Goal: Task Accomplishment & Management: Complete application form

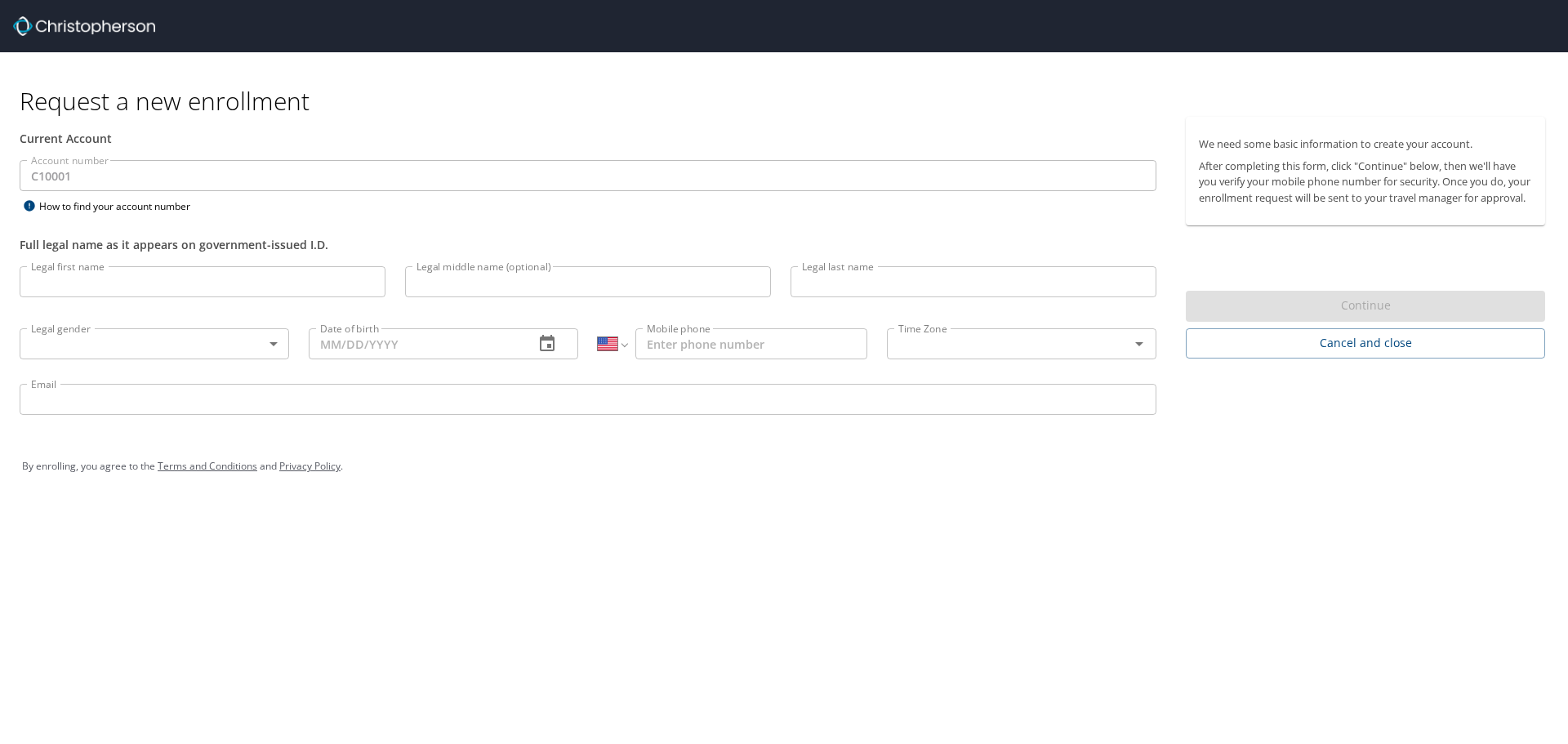
select select "US"
click at [107, 283] on input "Legal first name" at bounding box center [202, 282] width 366 height 31
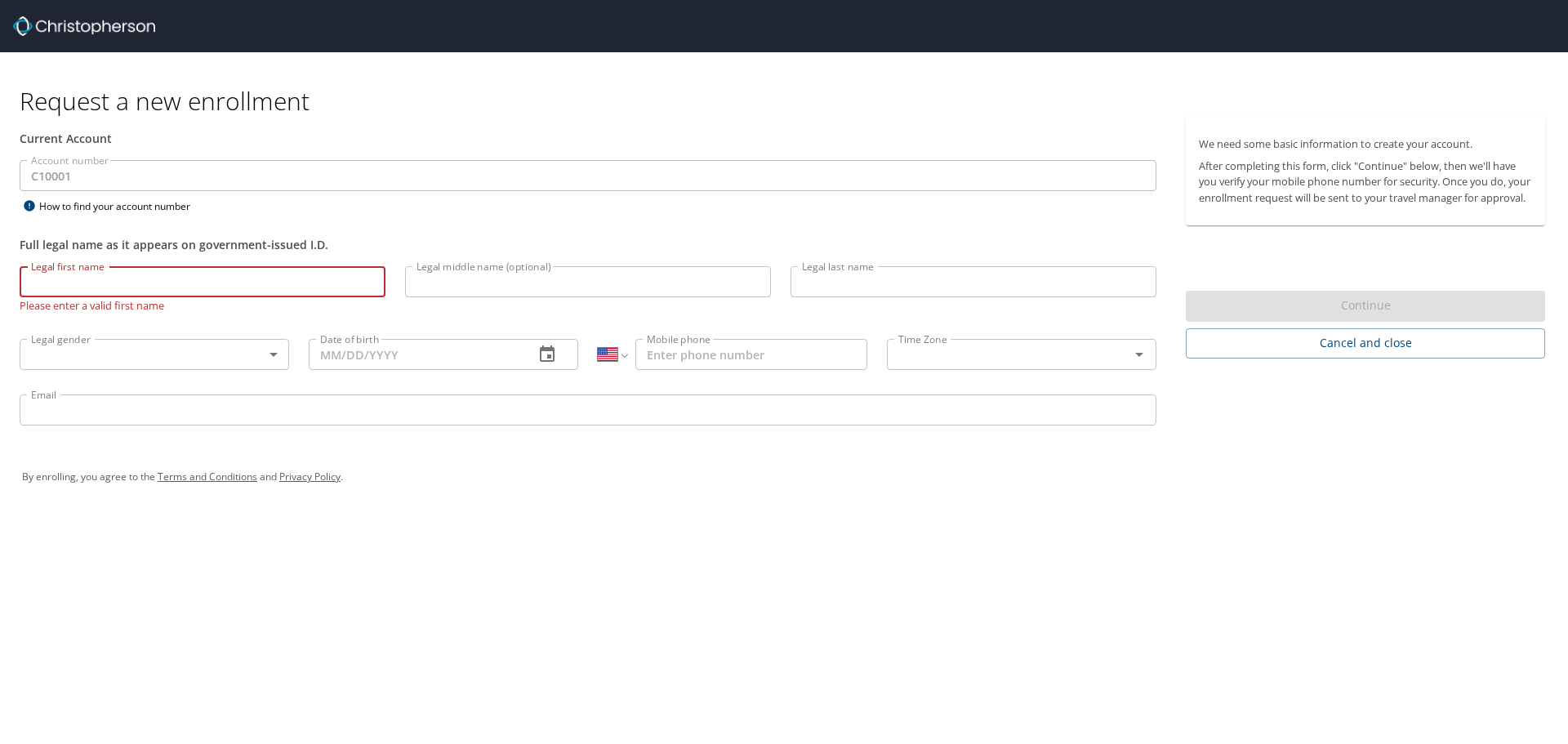
click at [175, 410] on input "Email" at bounding box center [588, 410] width 1137 height 31
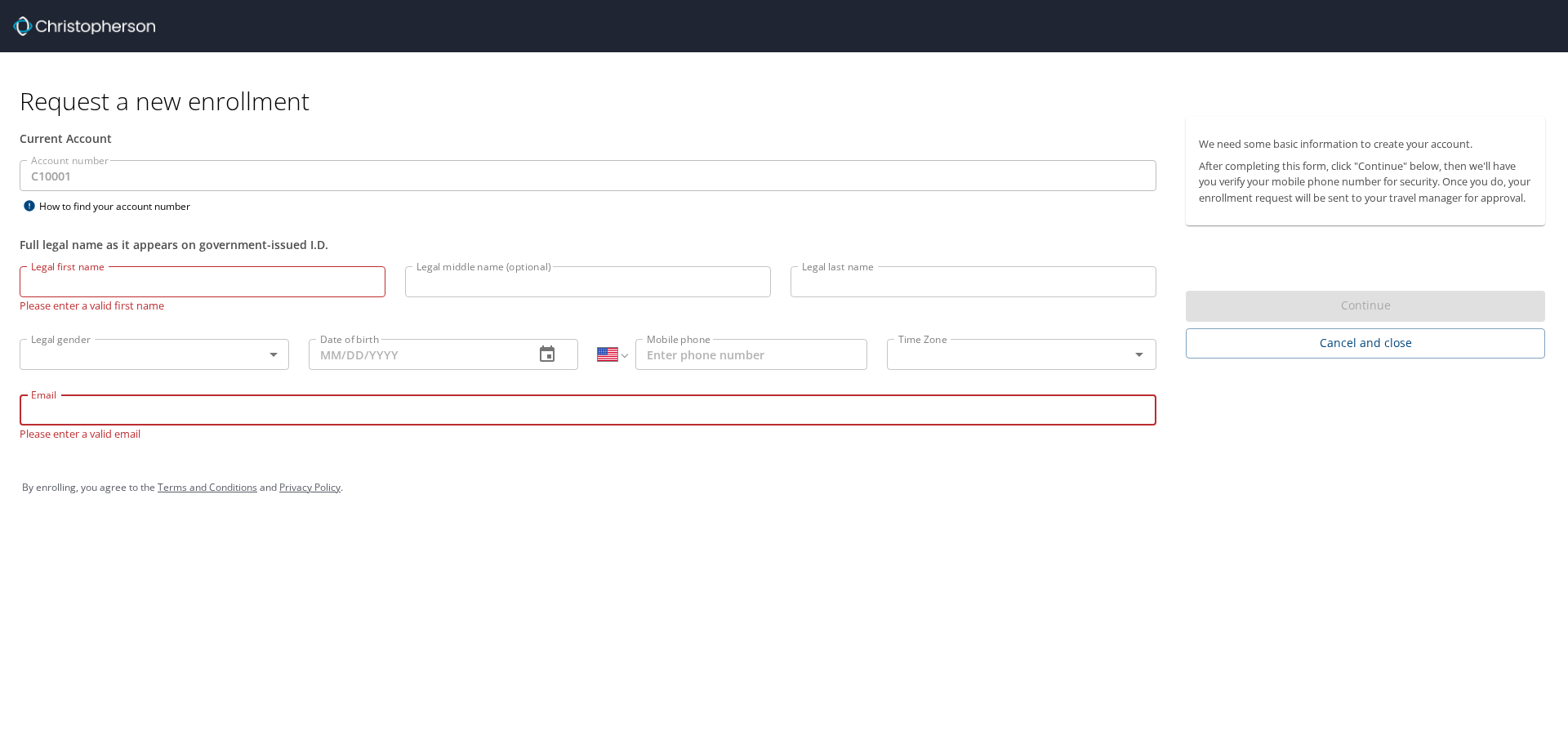
click at [640, 640] on div "Request a new enrollment Current Account Account number C10001 Account number H…" at bounding box center [784, 372] width 1568 height 744
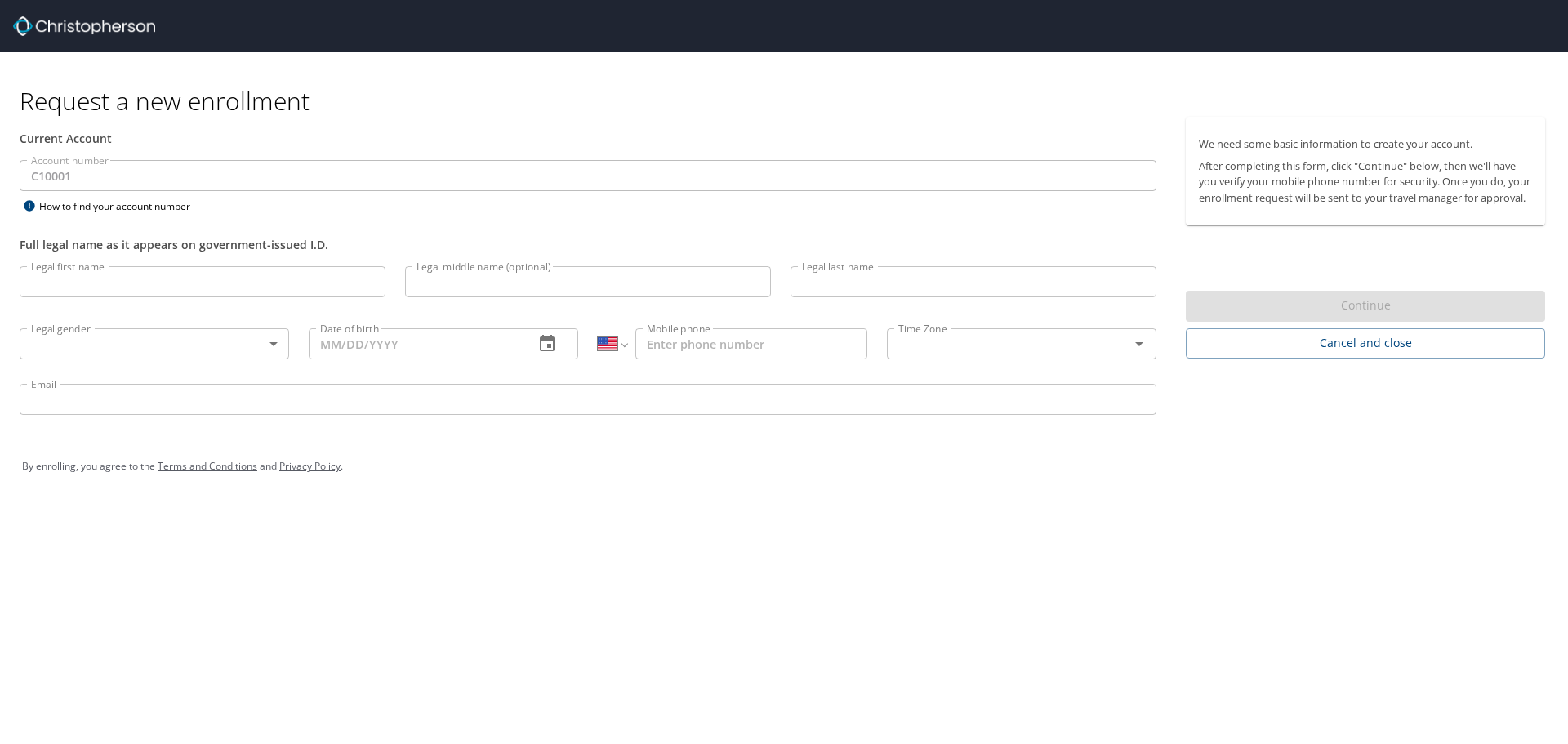
select select "US"
click at [161, 274] on input "Legal first name" at bounding box center [202, 282] width 366 height 31
type input "[PERSON_NAME]"
click at [138, 347] on body "Request a new enrollment Current Account Account number C10001 Account number H…" at bounding box center [784, 372] width 1568 height 744
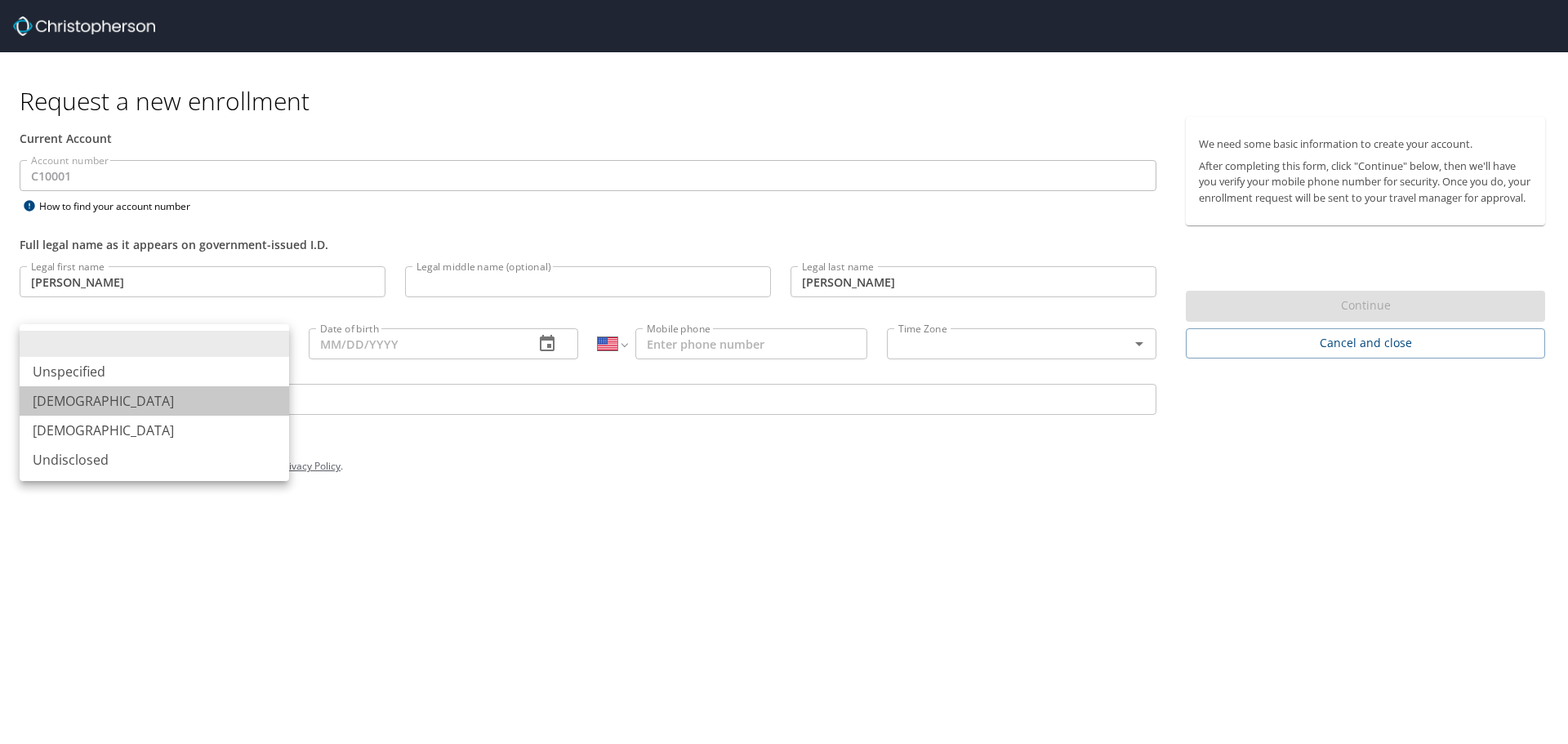
click at [107, 405] on li "[DEMOGRAPHIC_DATA]" at bounding box center [154, 401] width 270 height 29
type input "[DEMOGRAPHIC_DATA]"
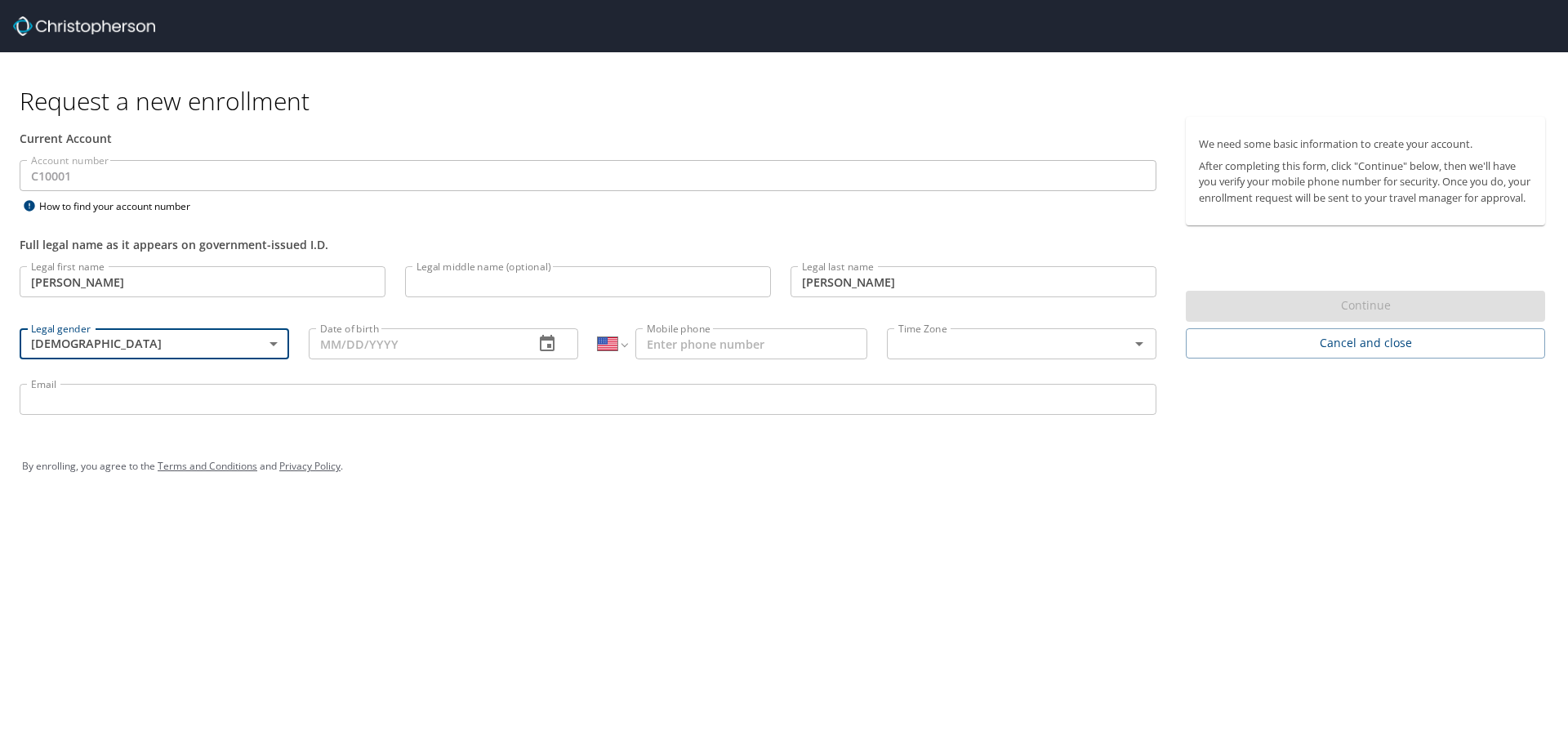
click at [347, 342] on input "Date of birth" at bounding box center [415, 344] width 213 height 31
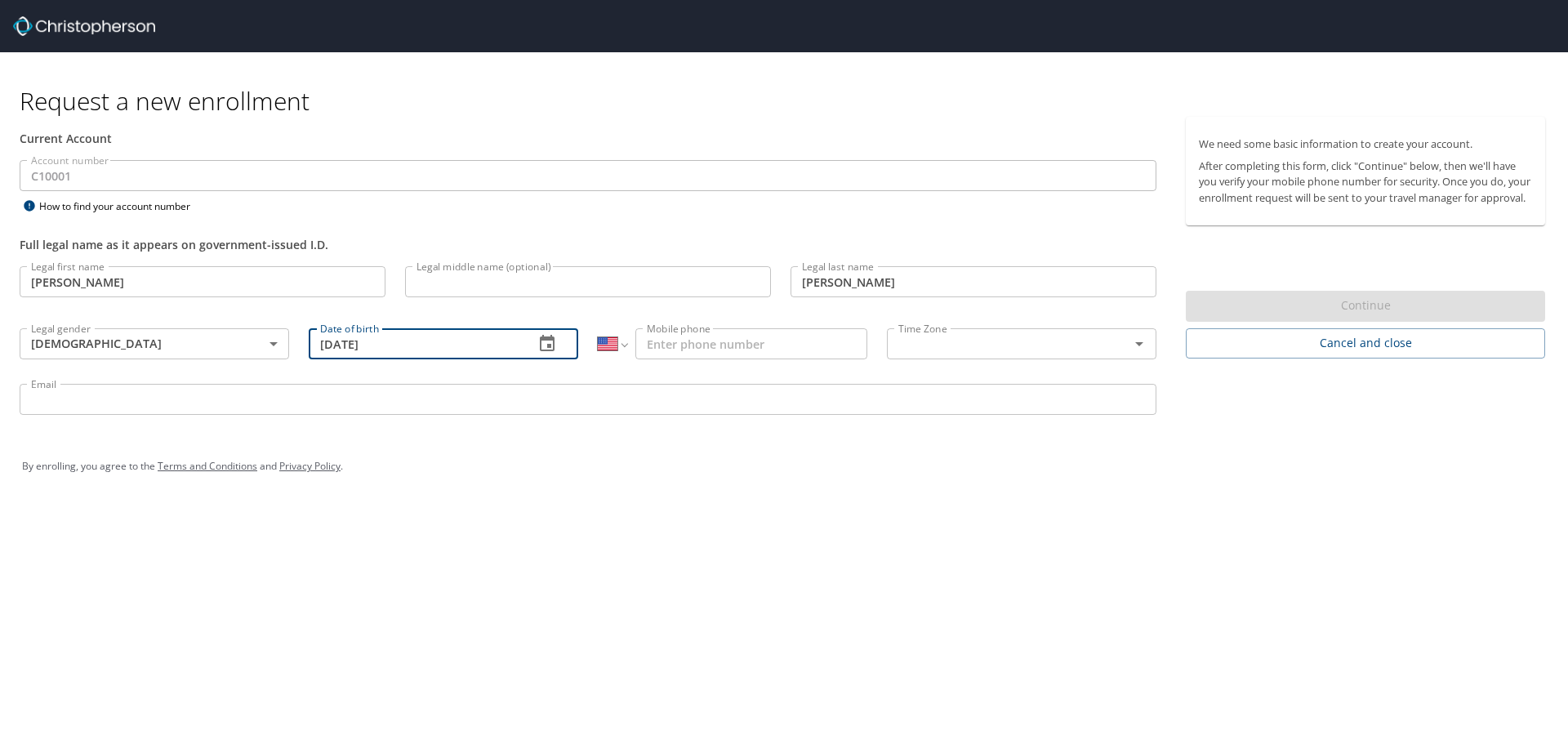
type input "[DATE]"
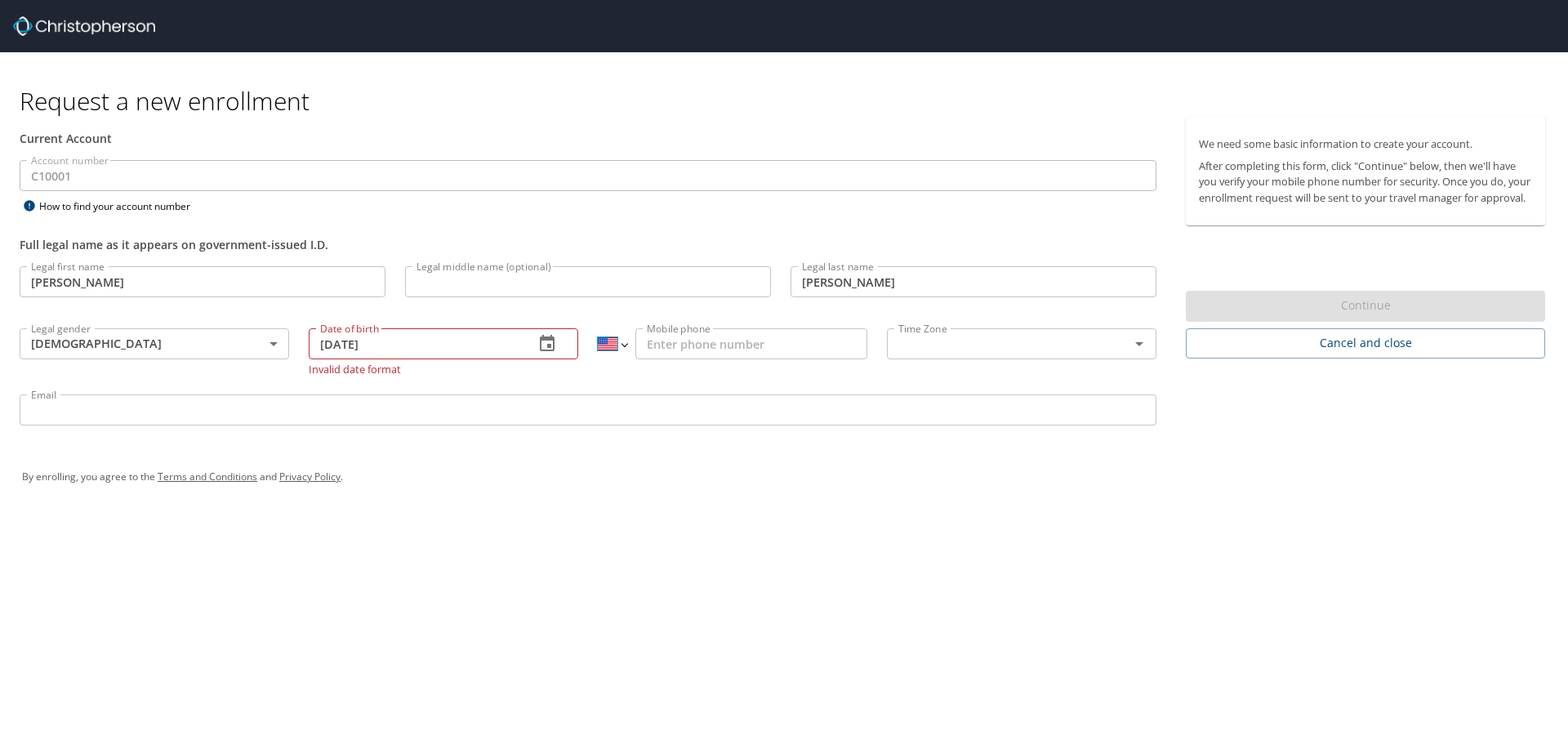
click at [624, 348] on select "International [GEOGRAPHIC_DATA] [GEOGRAPHIC_DATA] [GEOGRAPHIC_DATA] [GEOGRAPHIC…" at bounding box center [612, 344] width 28 height 31
select select "IN"
click at [598, 328] on select "International [GEOGRAPHIC_DATA] [GEOGRAPHIC_DATA] [GEOGRAPHIC_DATA] [GEOGRAPHIC…" at bounding box center [612, 344] width 28 height 31
click at [676, 335] on input "Mobile phone" at bounding box center [751, 344] width 232 height 31
click at [686, 348] on input "Mobile phone" at bounding box center [751, 344] width 232 height 31
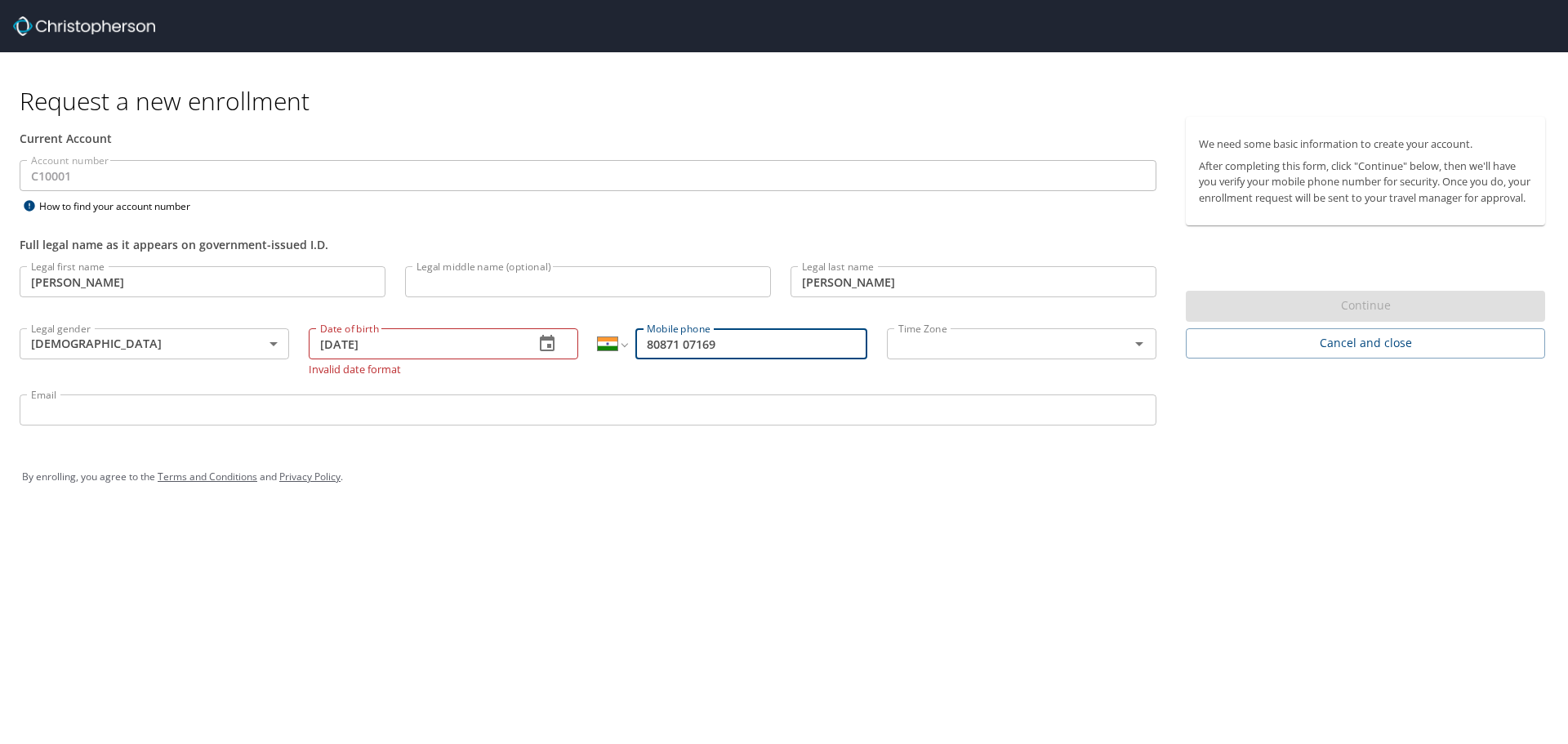
type input "80871 07169"
click at [940, 352] on input "text" at bounding box center [997, 343] width 212 height 21
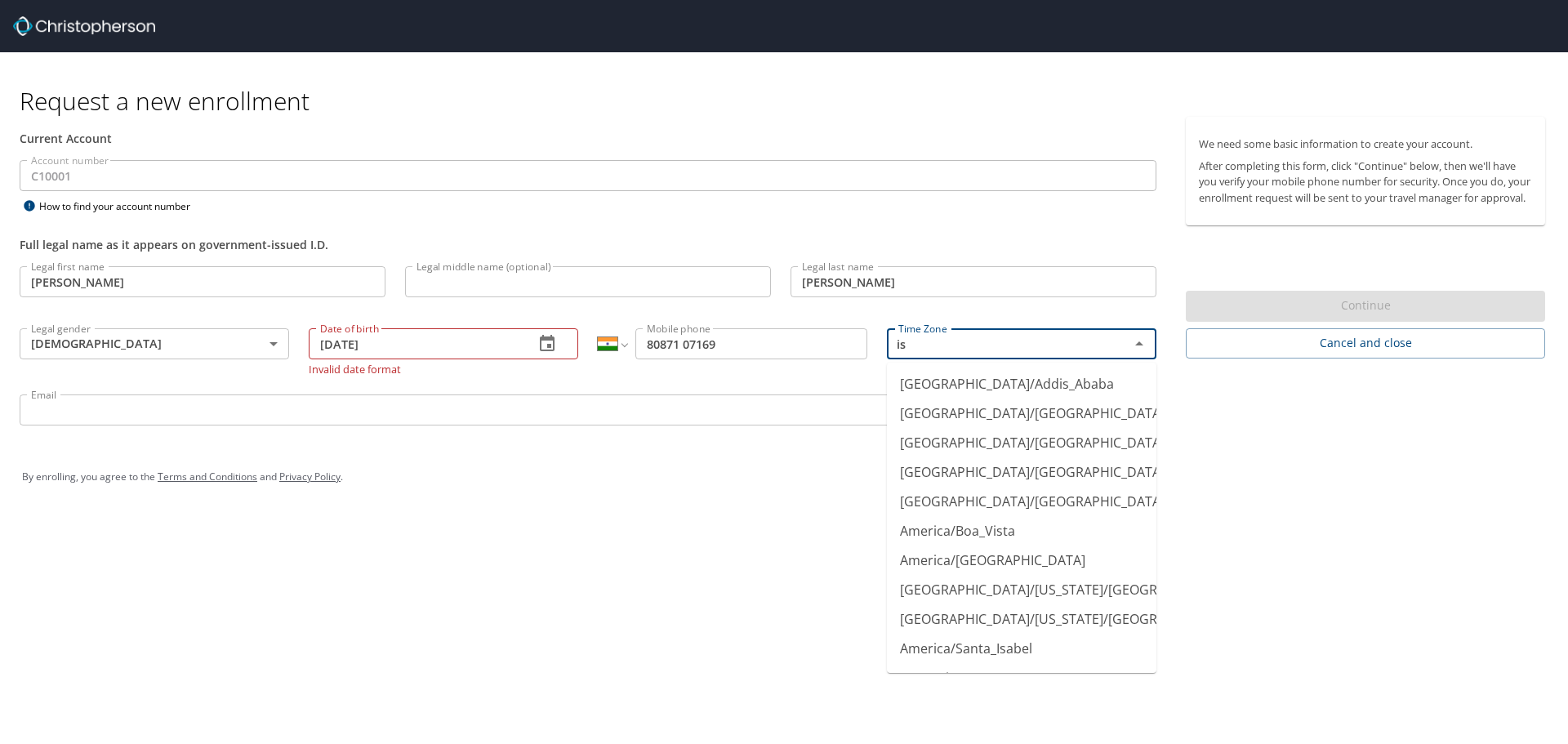
type input "i"
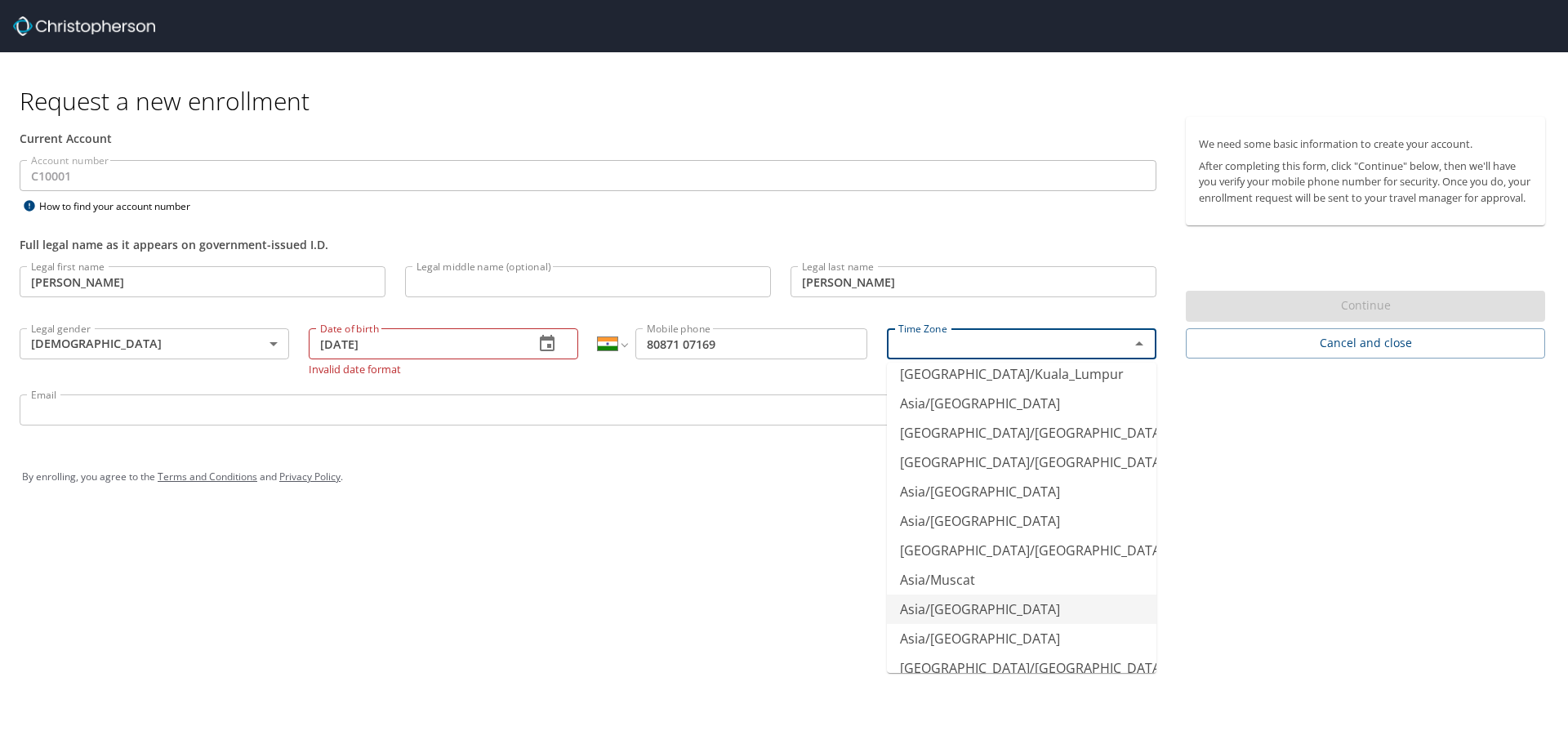
scroll to position [7339, 0]
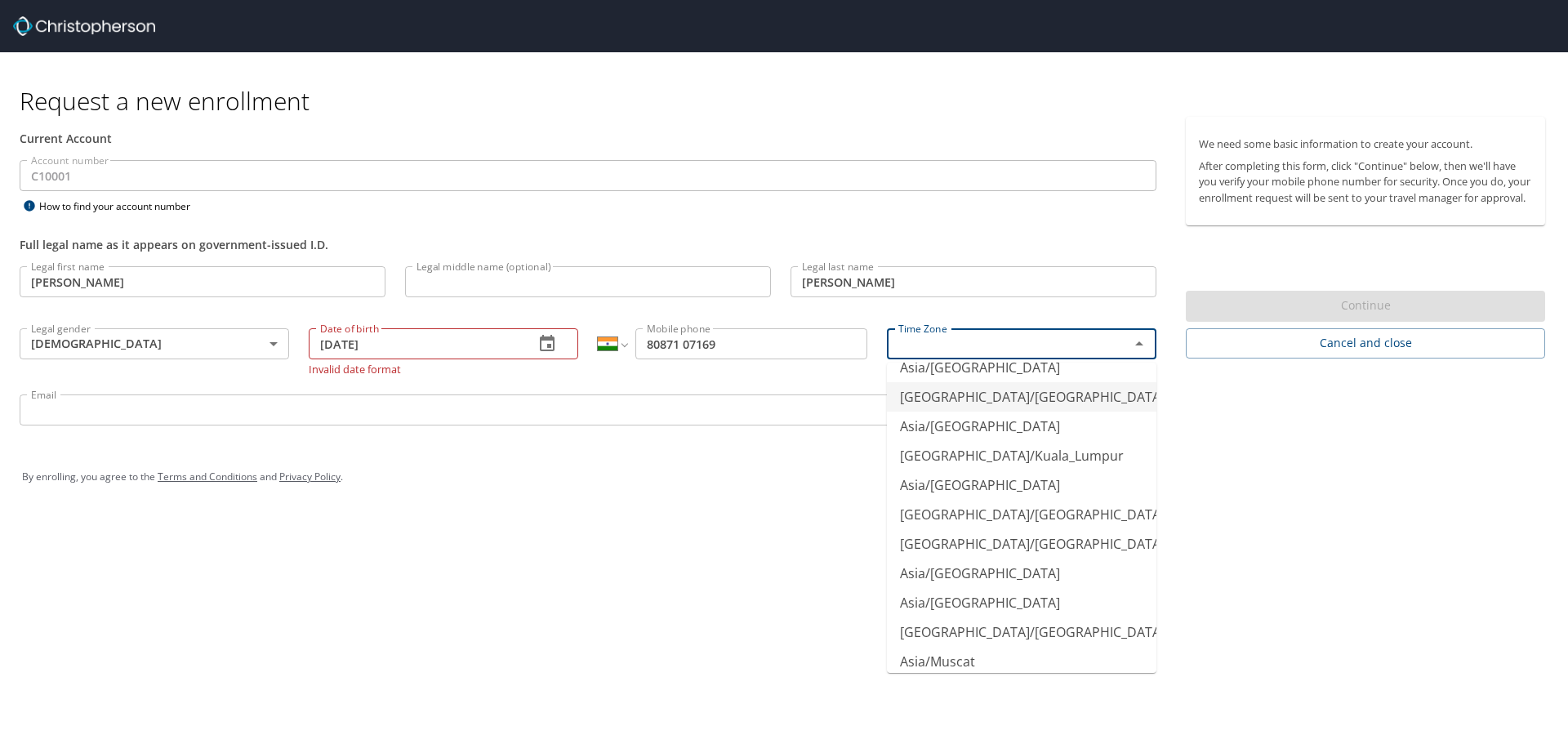
click at [977, 402] on li "[GEOGRAPHIC_DATA]/[GEOGRAPHIC_DATA]" at bounding box center [1021, 397] width 270 height 29
type input "[GEOGRAPHIC_DATA]/[GEOGRAPHIC_DATA]"
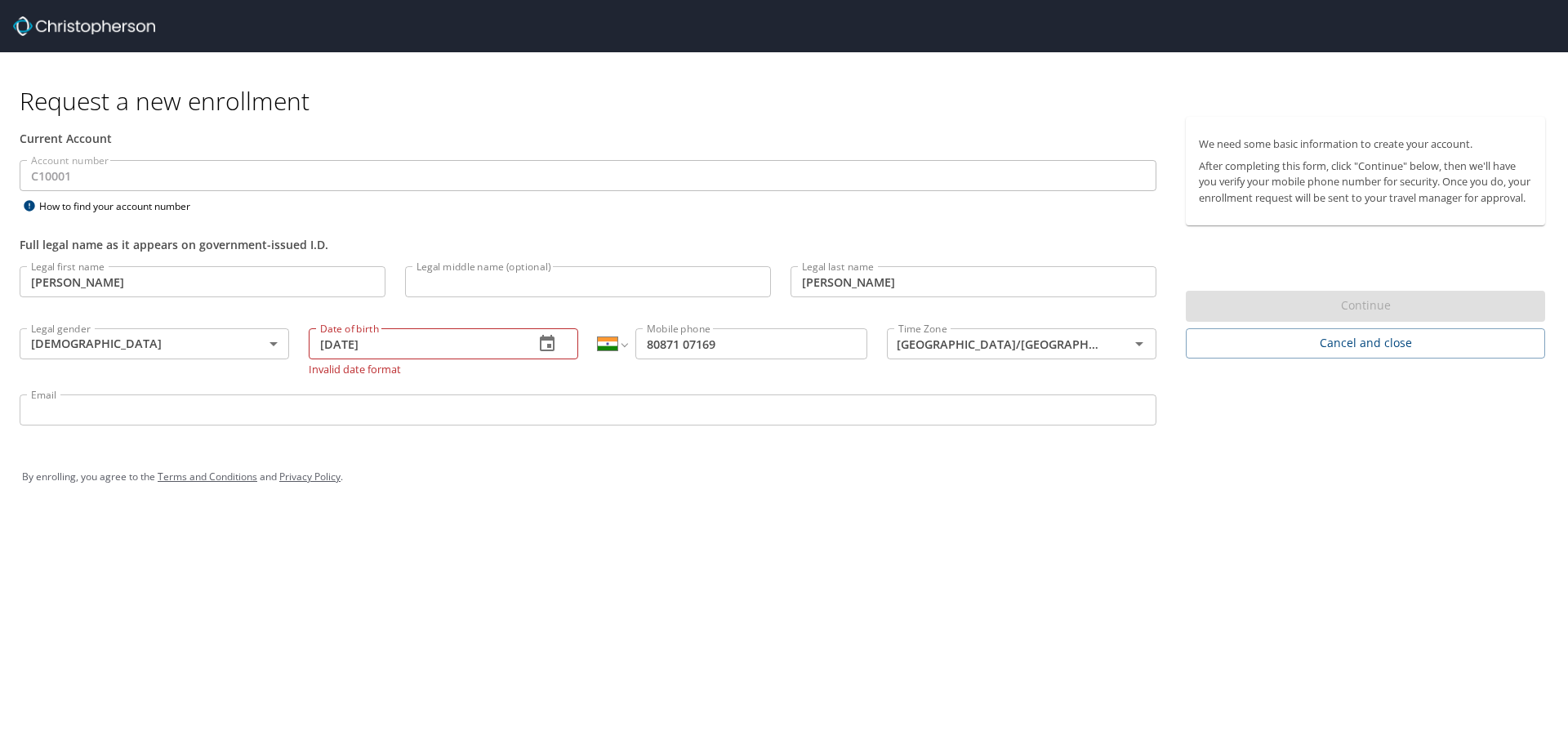
click at [560, 621] on div "Request a new enrollment Current Account Account number C10001 Account number H…" at bounding box center [784, 372] width 1568 height 744
click at [417, 409] on input "Email" at bounding box center [588, 410] width 1137 height 31
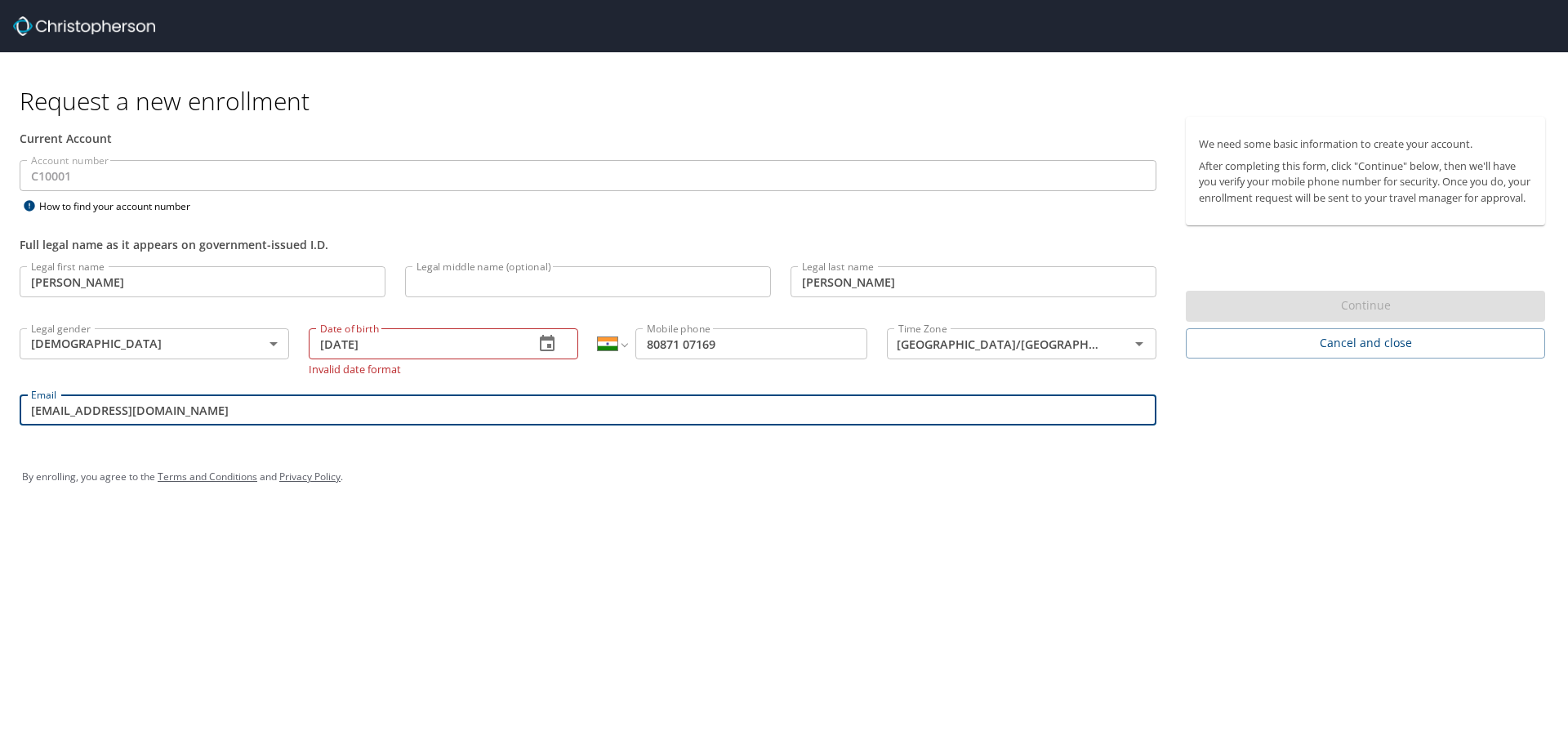
type input "[EMAIL_ADDRESS][DOMAIN_NAME]"
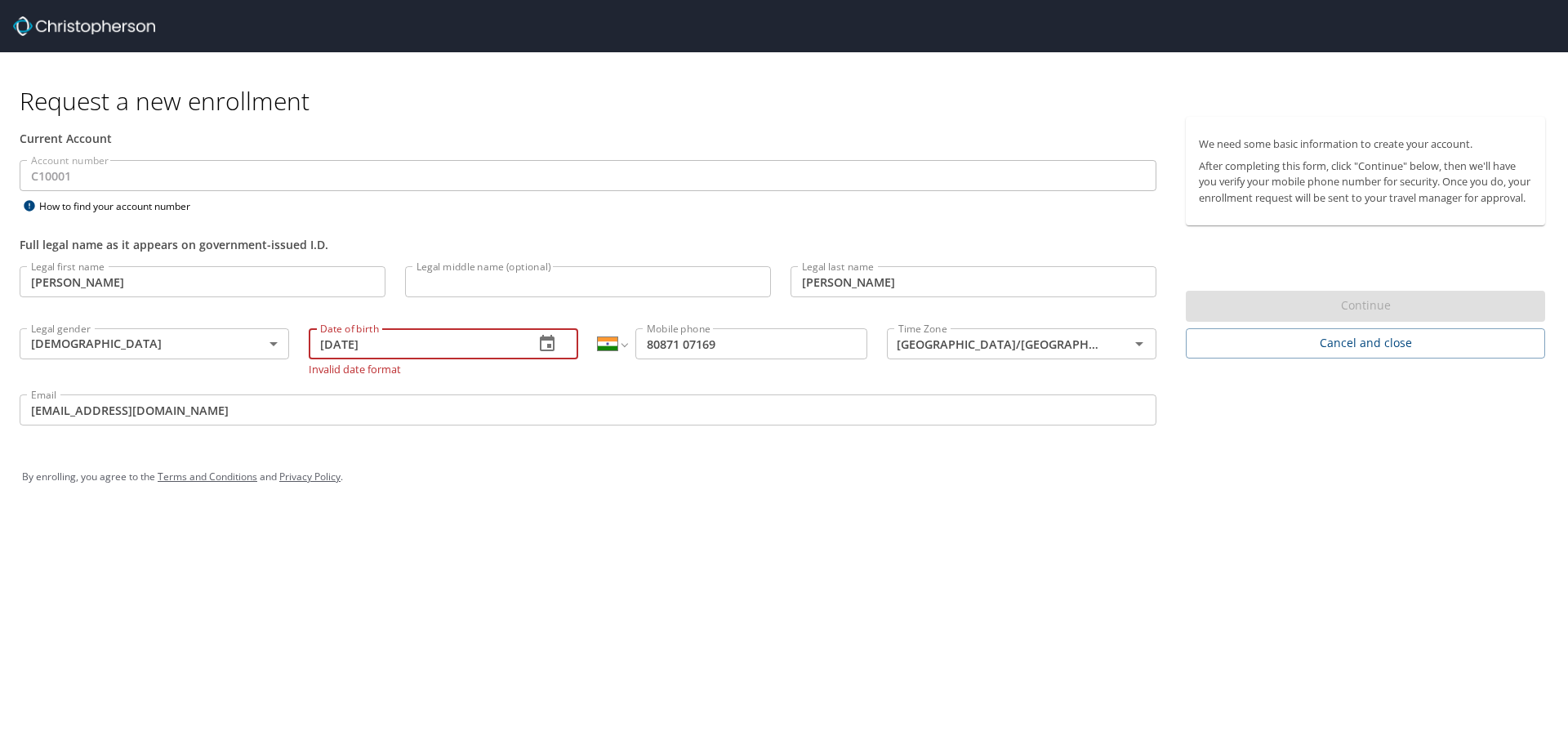
click at [414, 348] on input "[DATE]" at bounding box center [415, 344] width 213 height 31
click at [545, 347] on icon "button" at bounding box center [547, 343] width 19 height 19
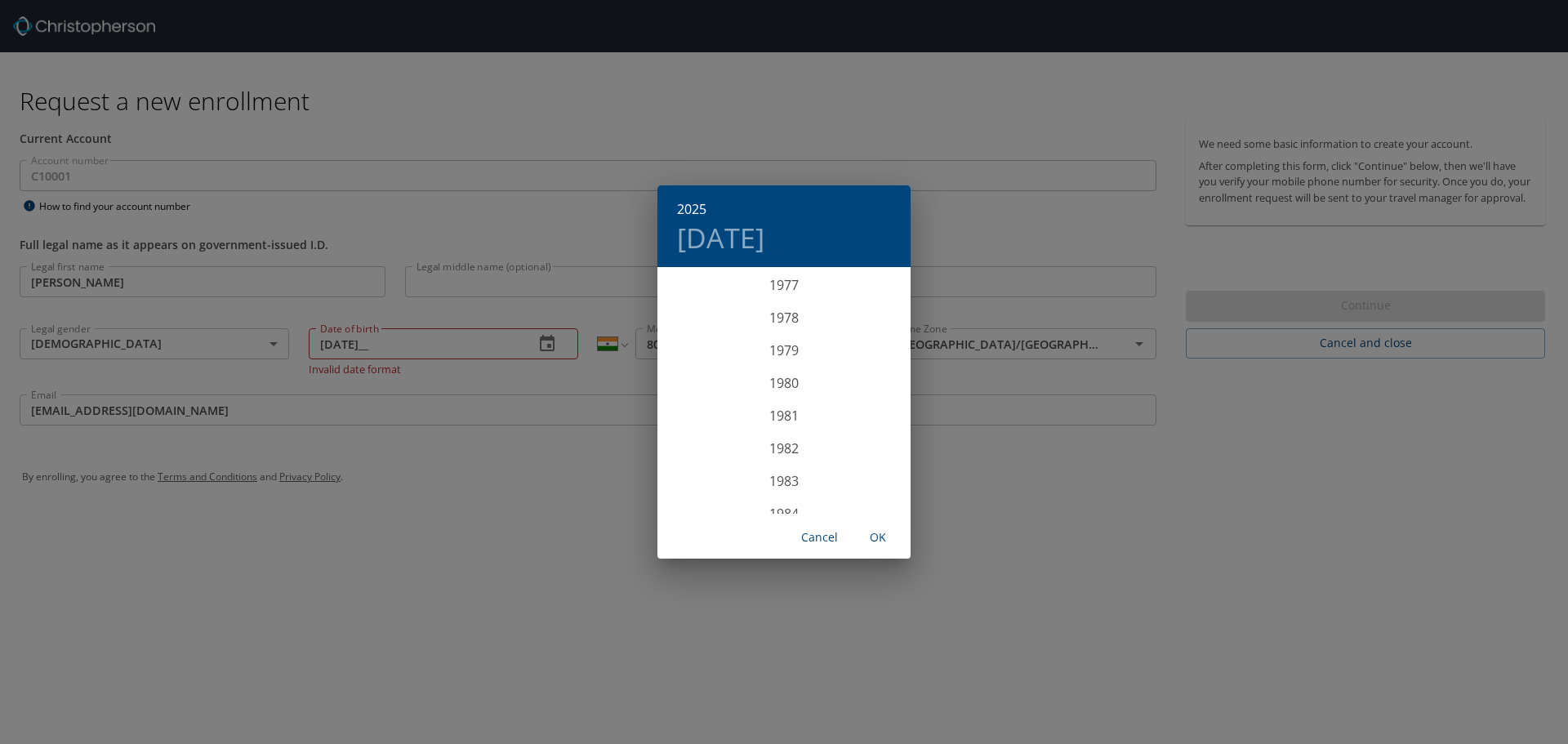
scroll to position [2548, 0]
click at [792, 478] on div "1984" at bounding box center [784, 482] width 253 height 33
click at [711, 427] on div "[DATE]" at bounding box center [700, 422] width 84 height 61
click at [680, 473] on p "29" at bounding box center [686, 472] width 11 height 11
click at [887, 542] on span "OK" at bounding box center [878, 538] width 39 height 20
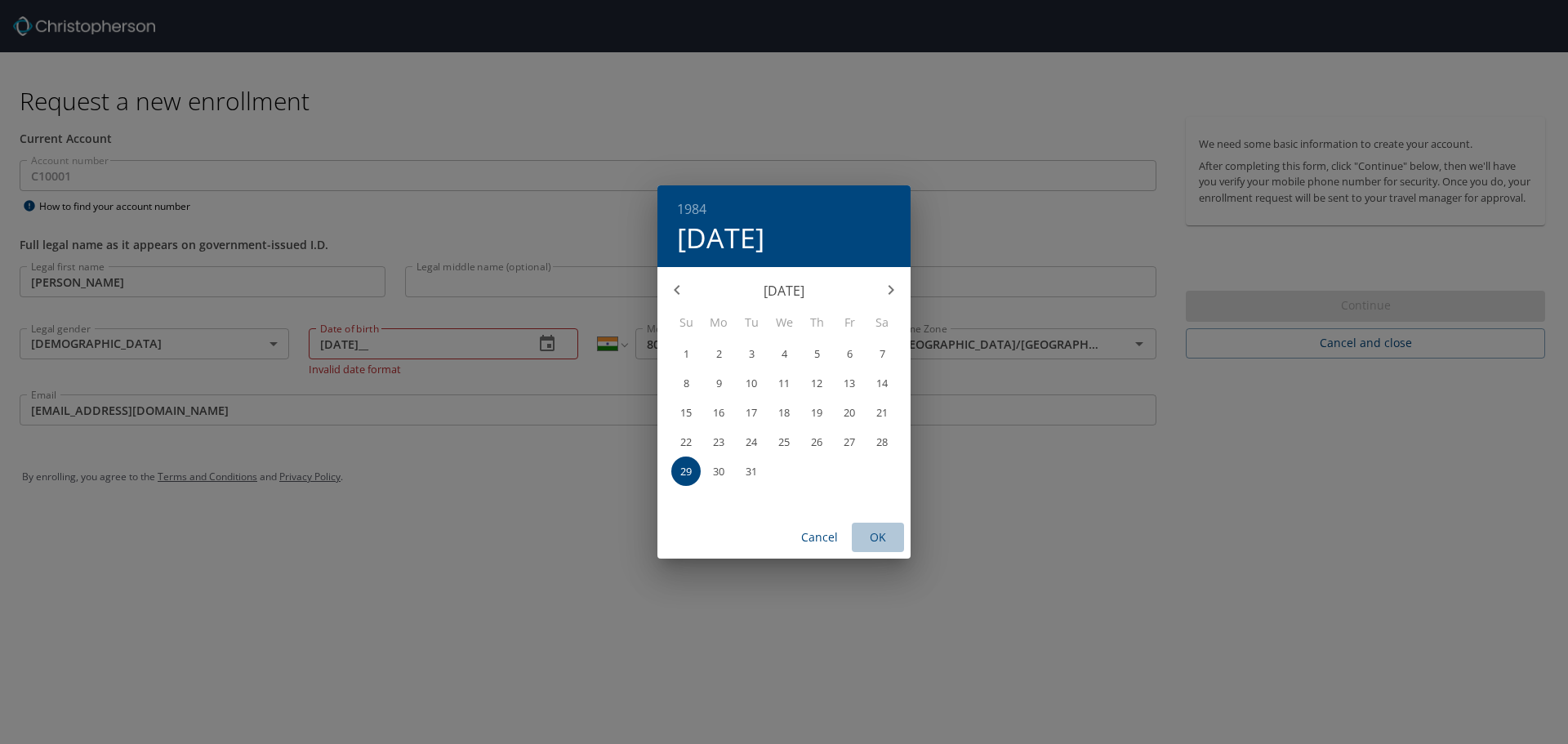
type input "[DATE]"
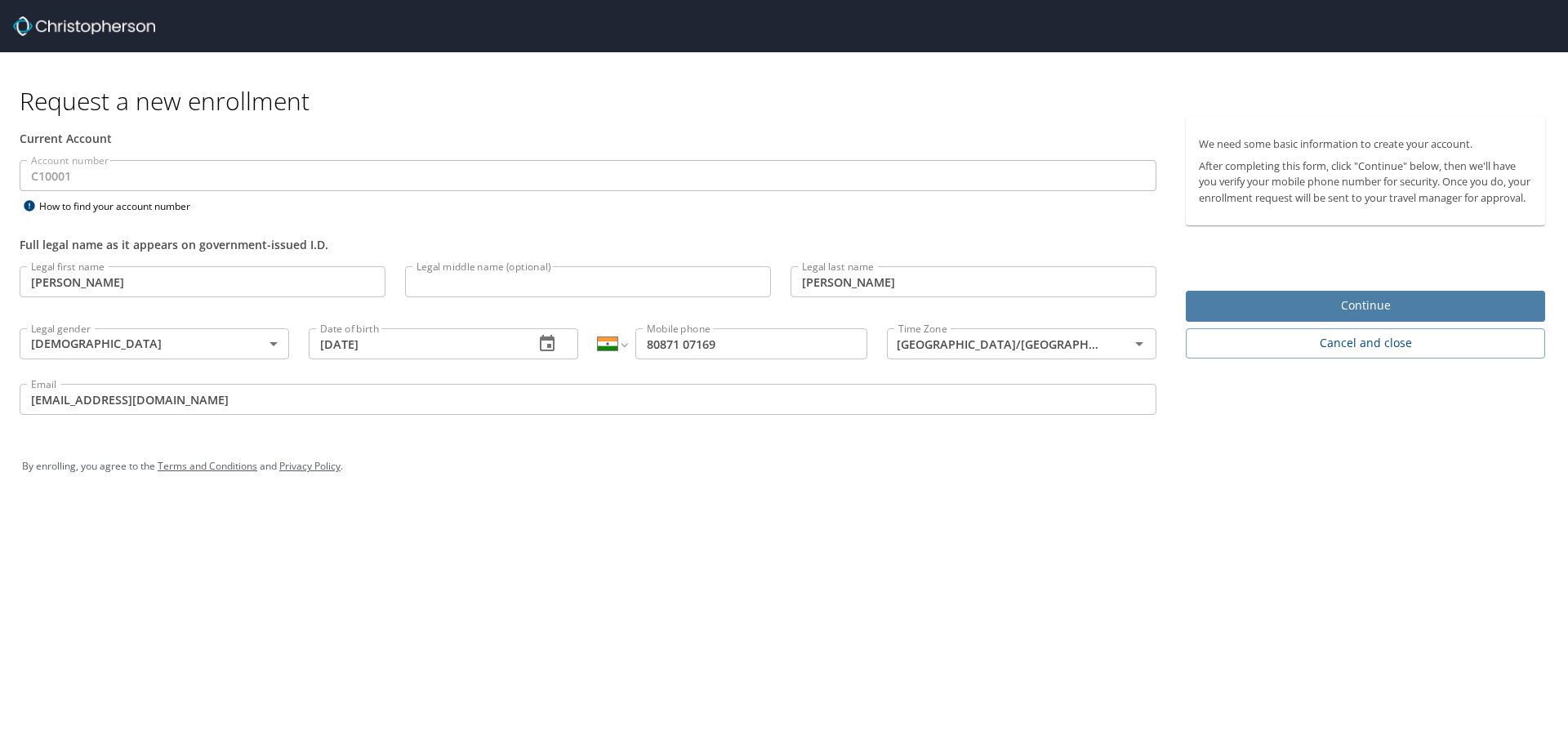
click at [1398, 316] on span "Continue" at bounding box center [1364, 305] width 333 height 20
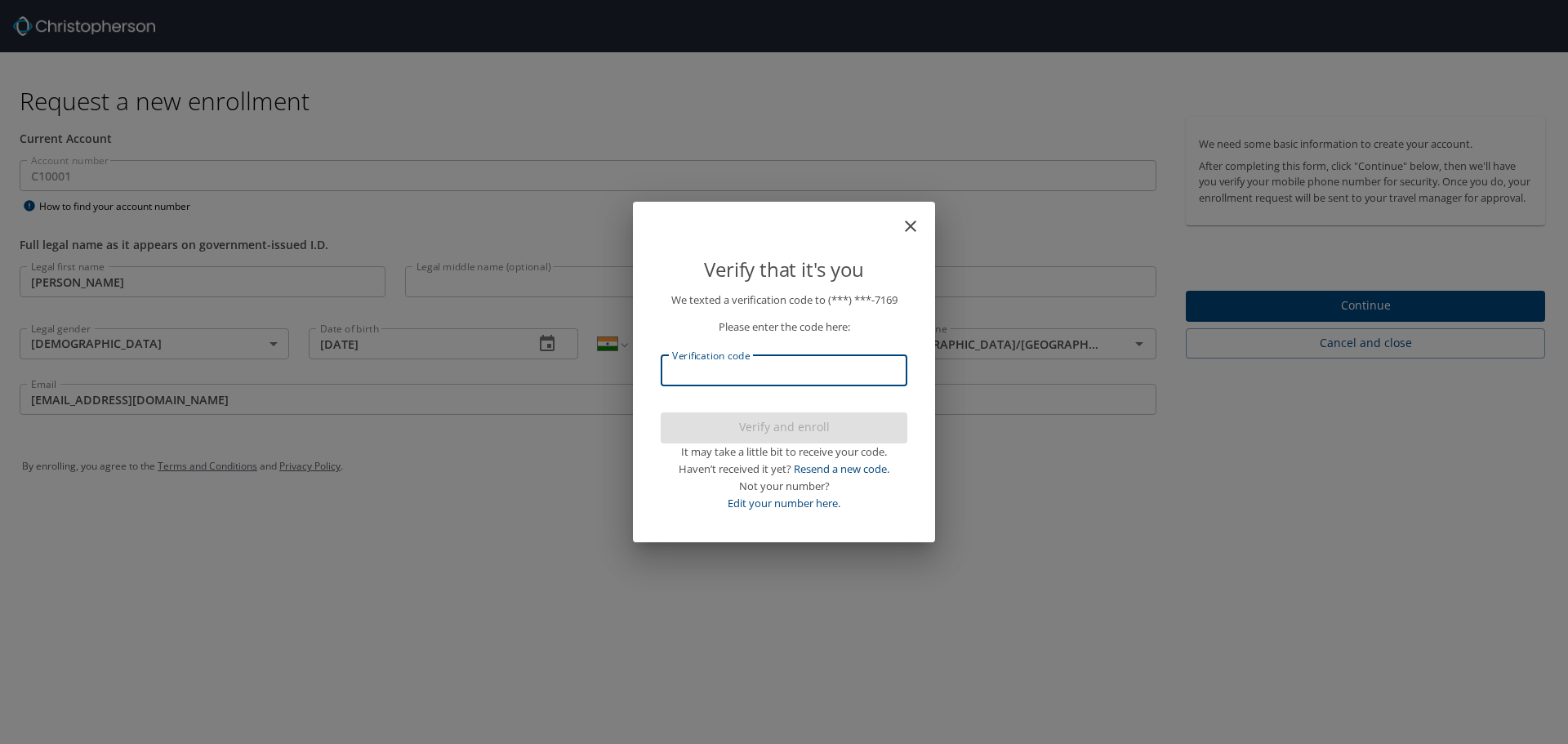
click at [794, 378] on input "Verification code" at bounding box center [783, 371] width 247 height 31
type input "354982"
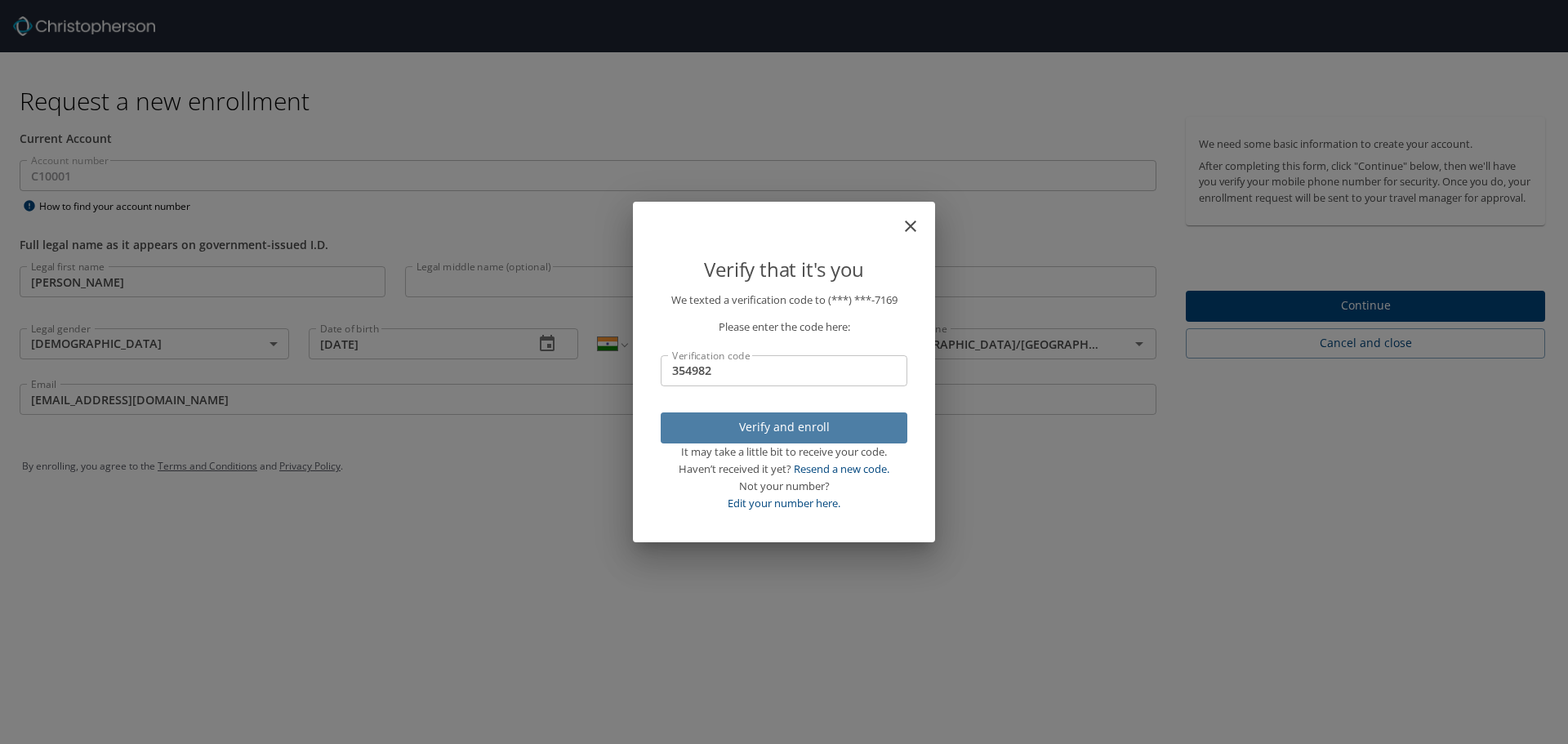
click at [789, 428] on span "Verify and enroll" at bounding box center [784, 428] width 220 height 20
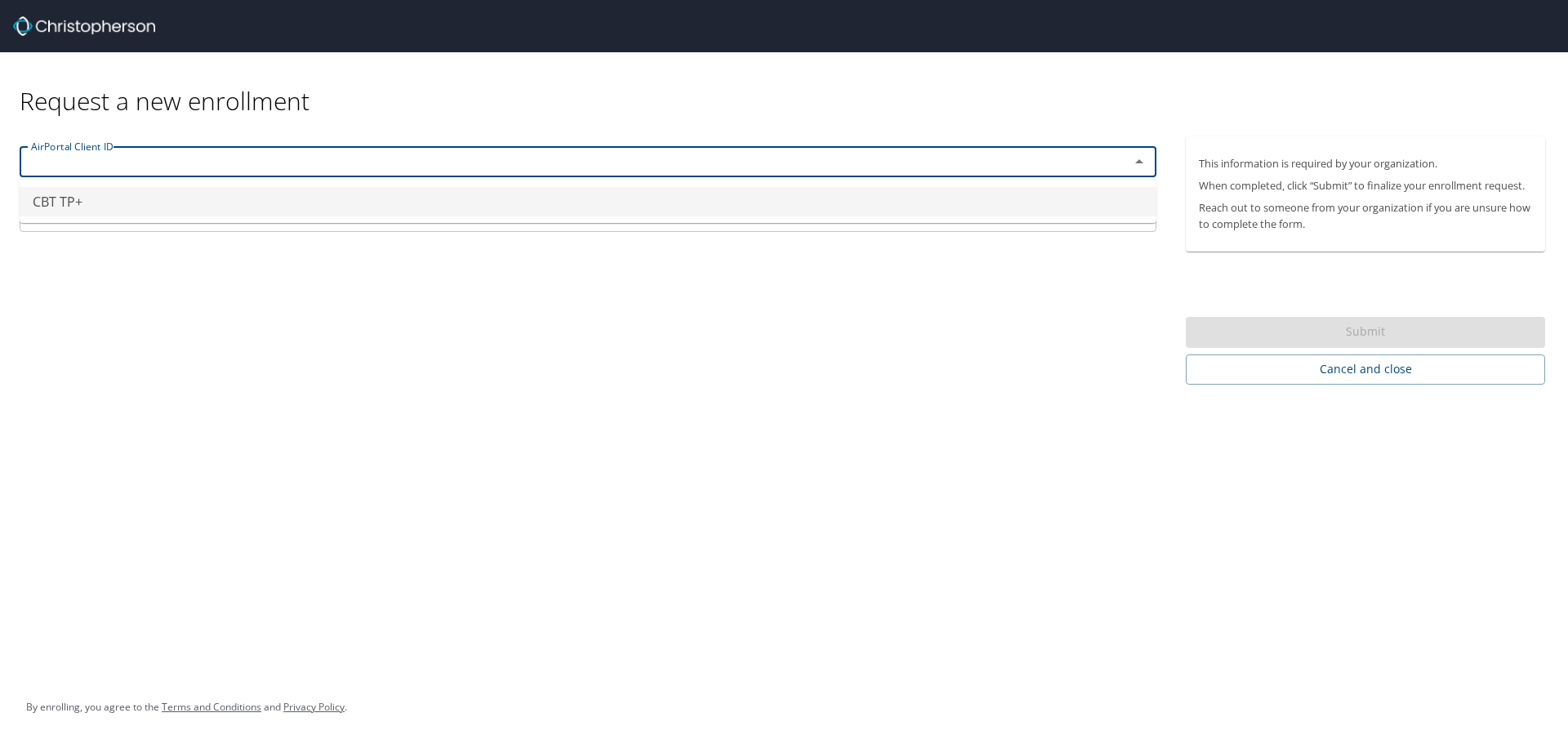
click at [346, 163] on input "text" at bounding box center [564, 161] width 1078 height 21
click at [43, 208] on li "CBT TP+" at bounding box center [588, 202] width 1137 height 29
type input "CBT TP+"
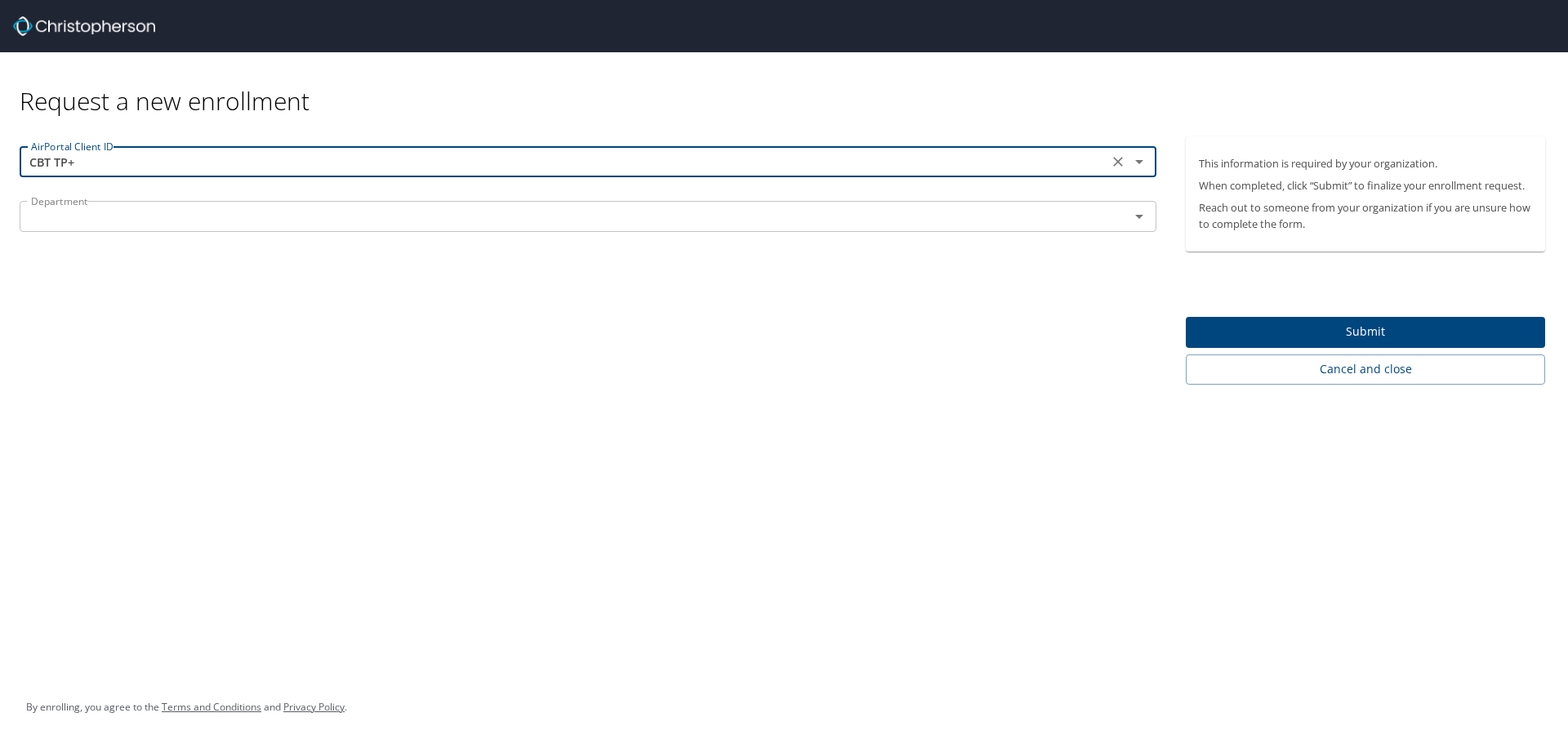
click at [71, 221] on input "text" at bounding box center [564, 216] width 1078 height 21
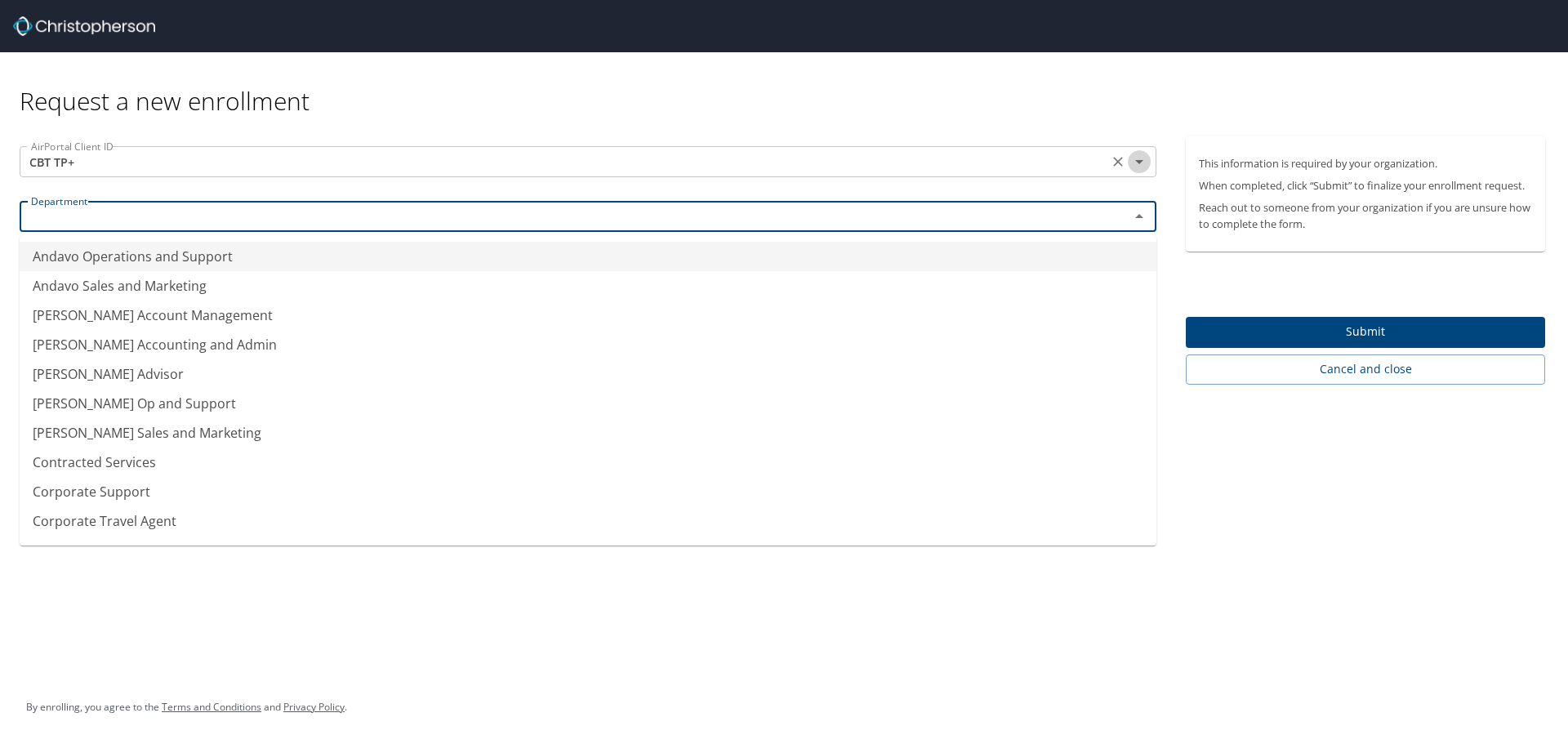
click at [1140, 161] on icon "Open" at bounding box center [1139, 162] width 8 height 4
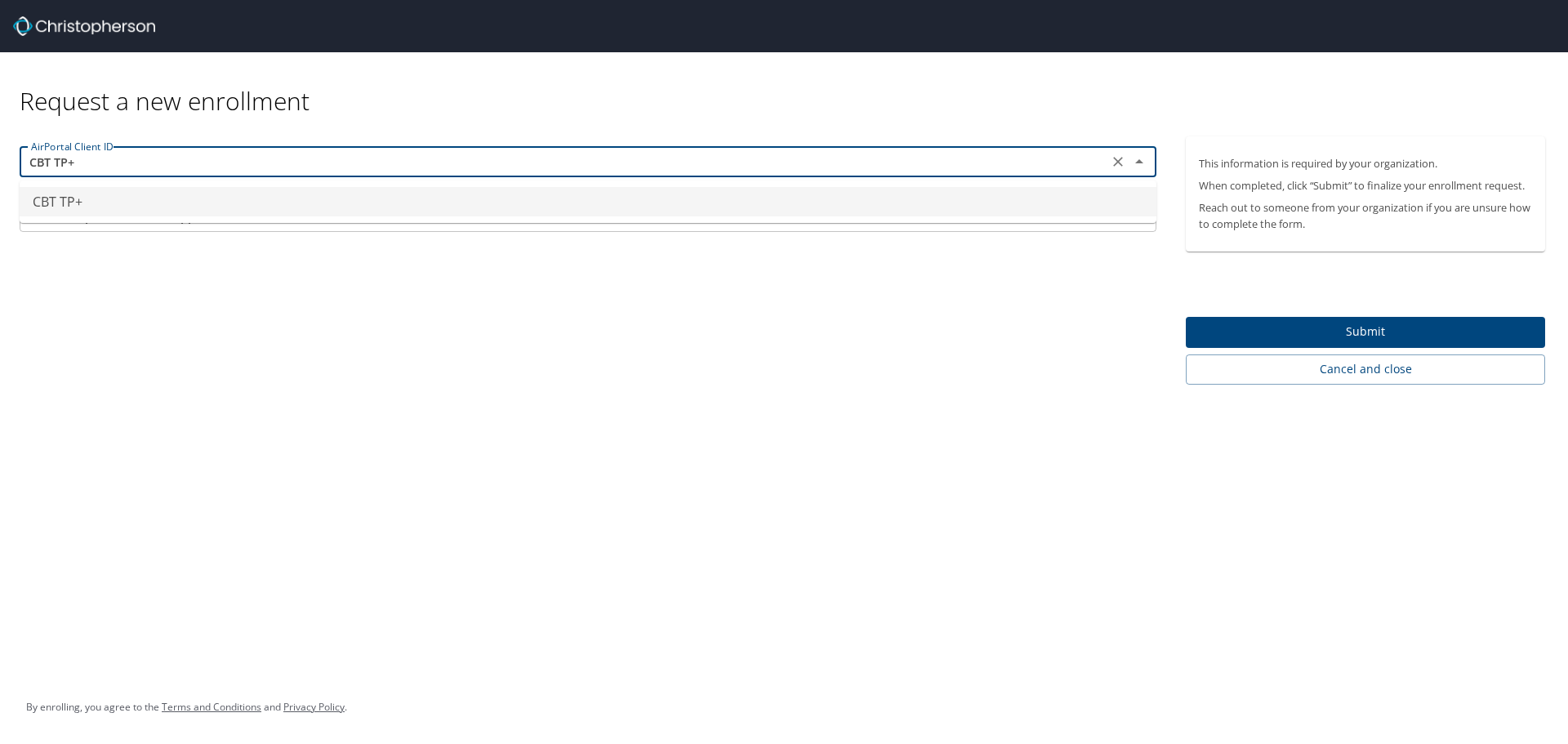
click at [72, 196] on li "CBT TP+" at bounding box center [588, 202] width 1137 height 29
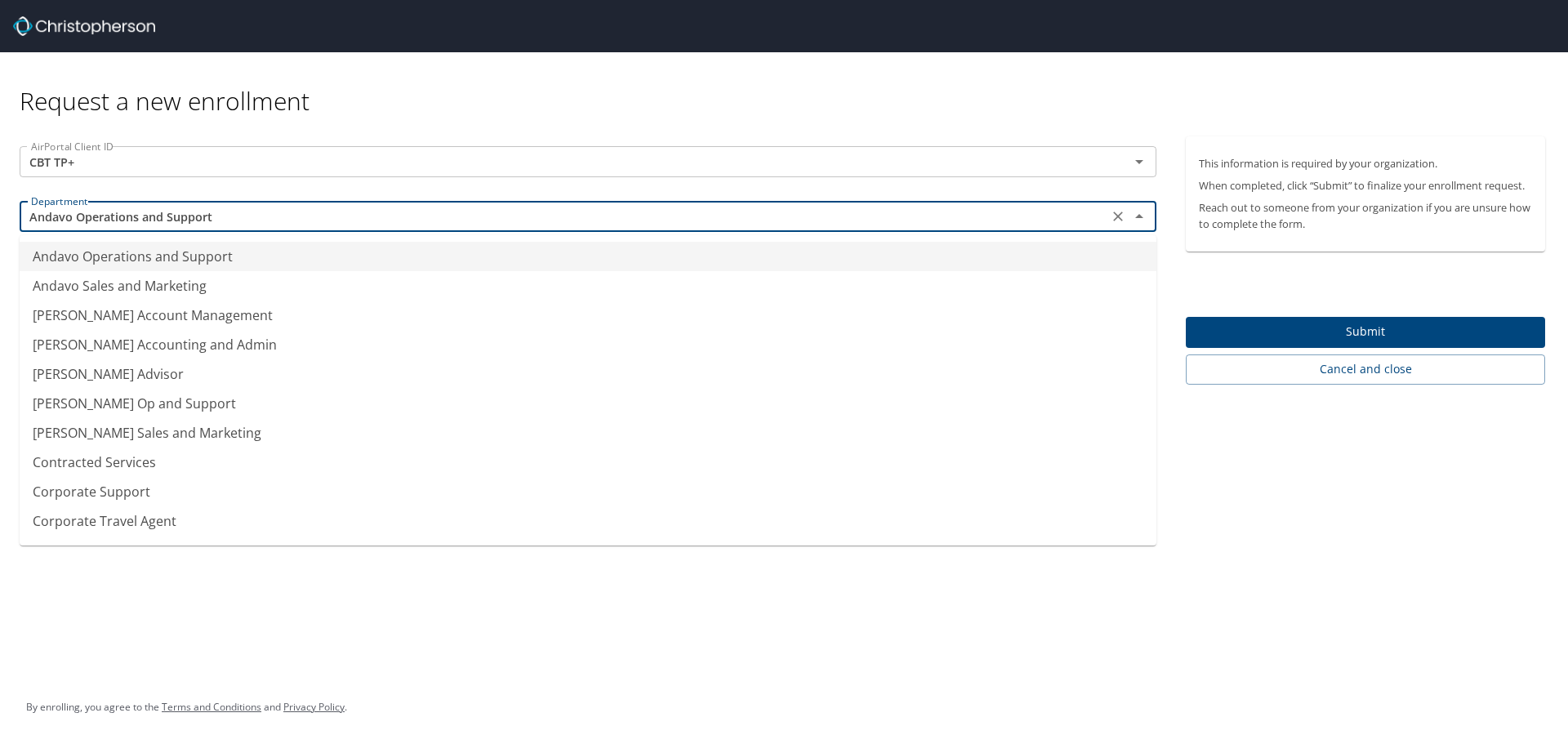
click at [92, 220] on input "Andavo Operations and Support" at bounding box center [564, 216] width 1078 height 21
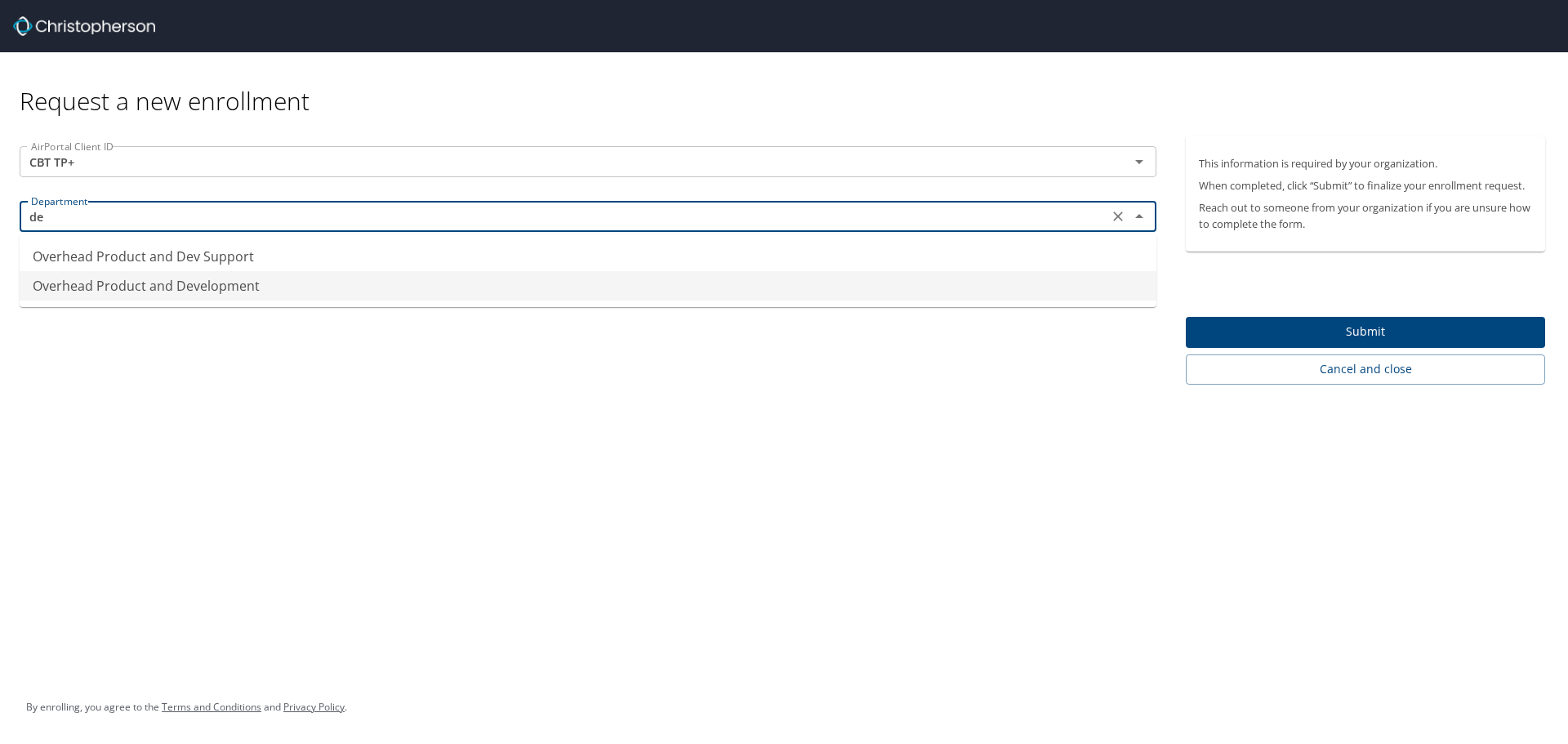
click at [228, 291] on li "Overhead Product and Development" at bounding box center [588, 286] width 1137 height 29
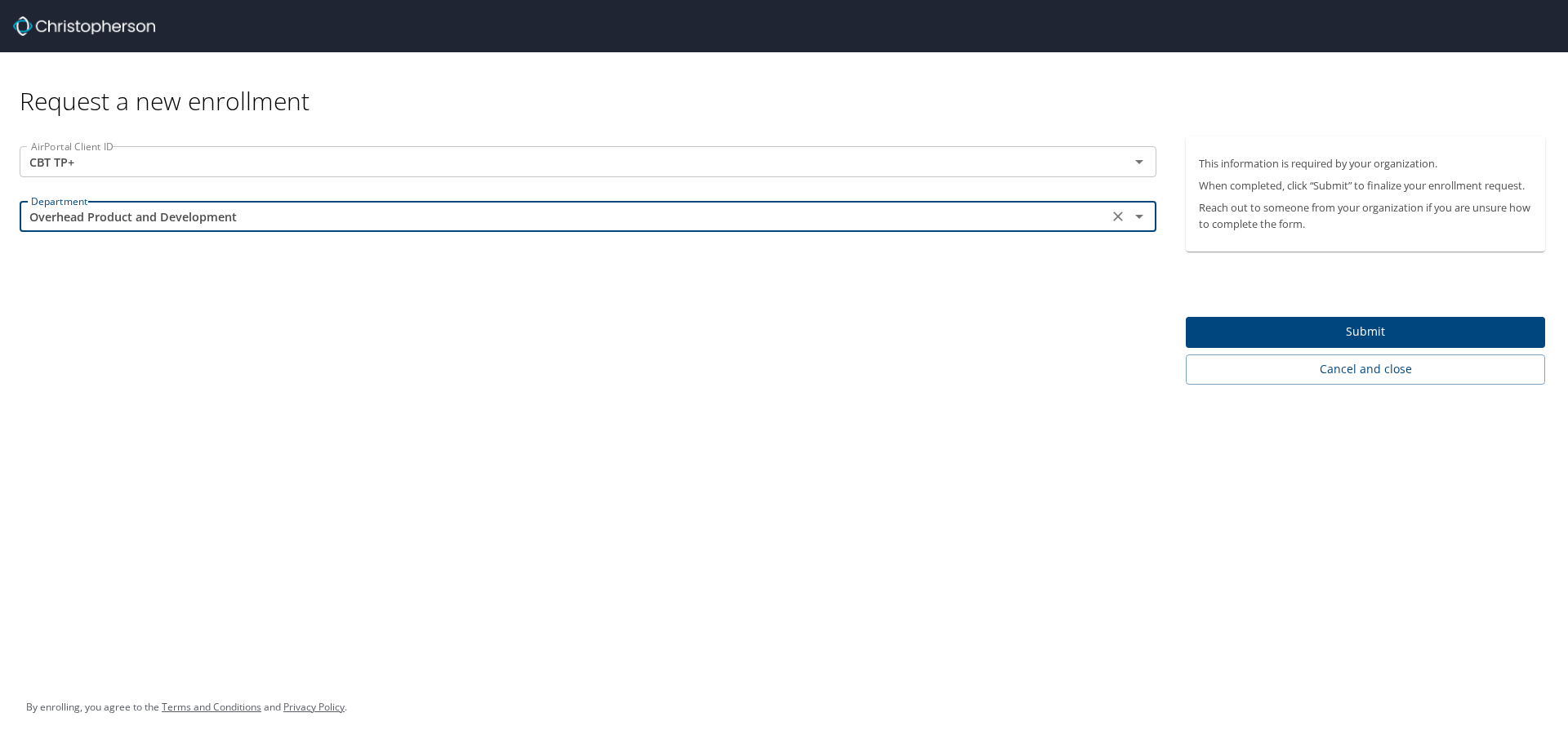
type input "Overhead Product and Development"
click at [1140, 218] on icon "Open" at bounding box center [1139, 217] width 8 height 4
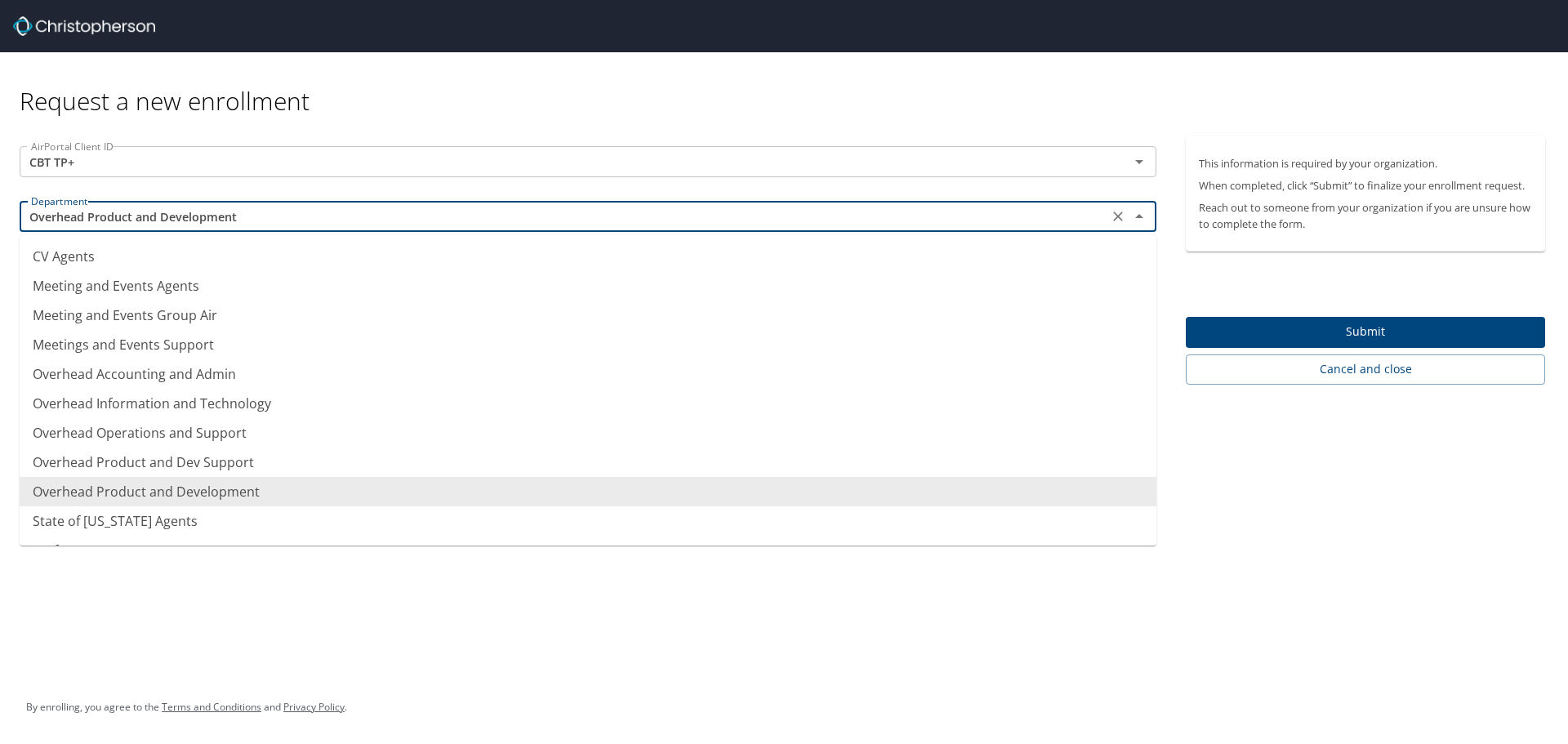
scroll to position [327, 0]
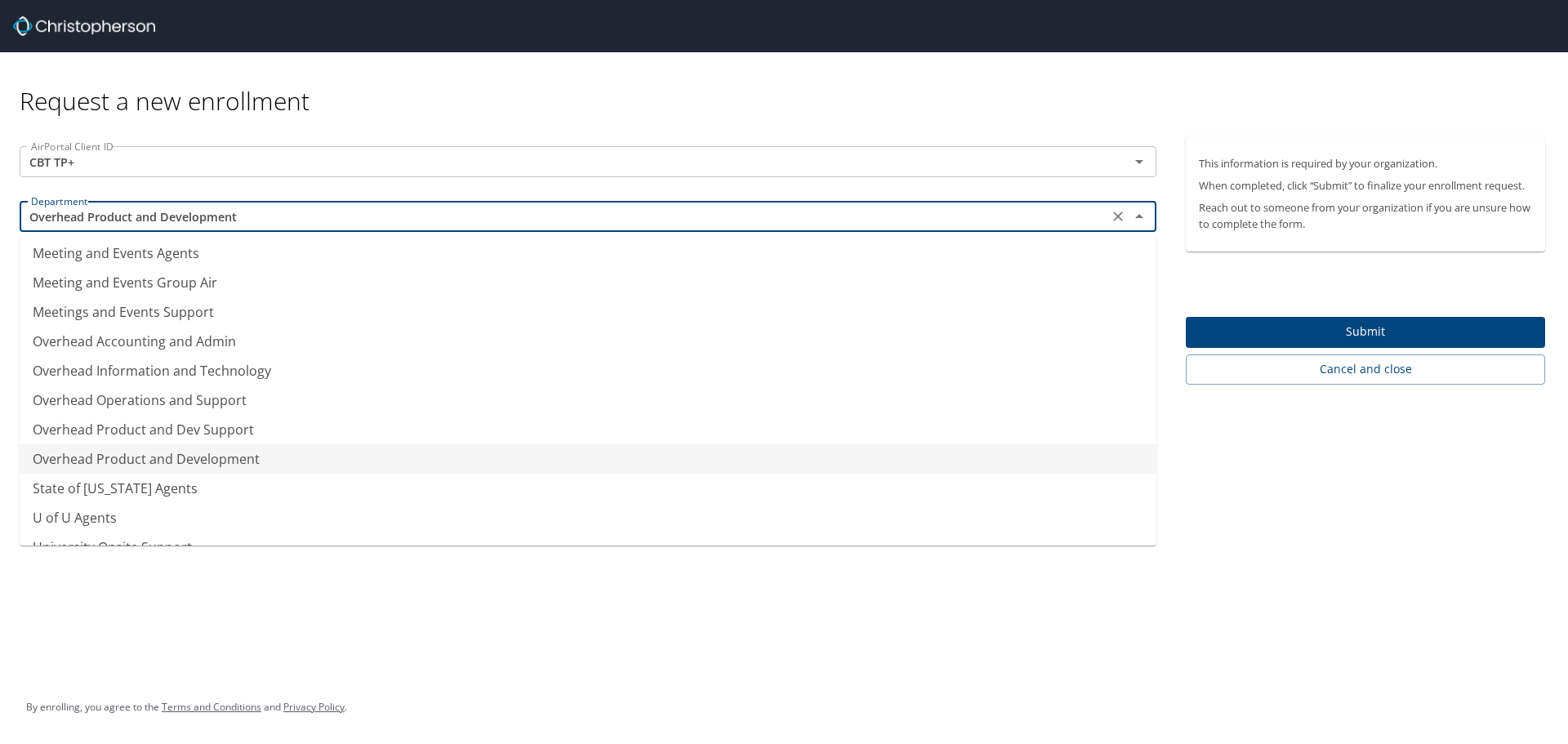
click at [188, 459] on li "Overhead Product and Development" at bounding box center [588, 459] width 1137 height 29
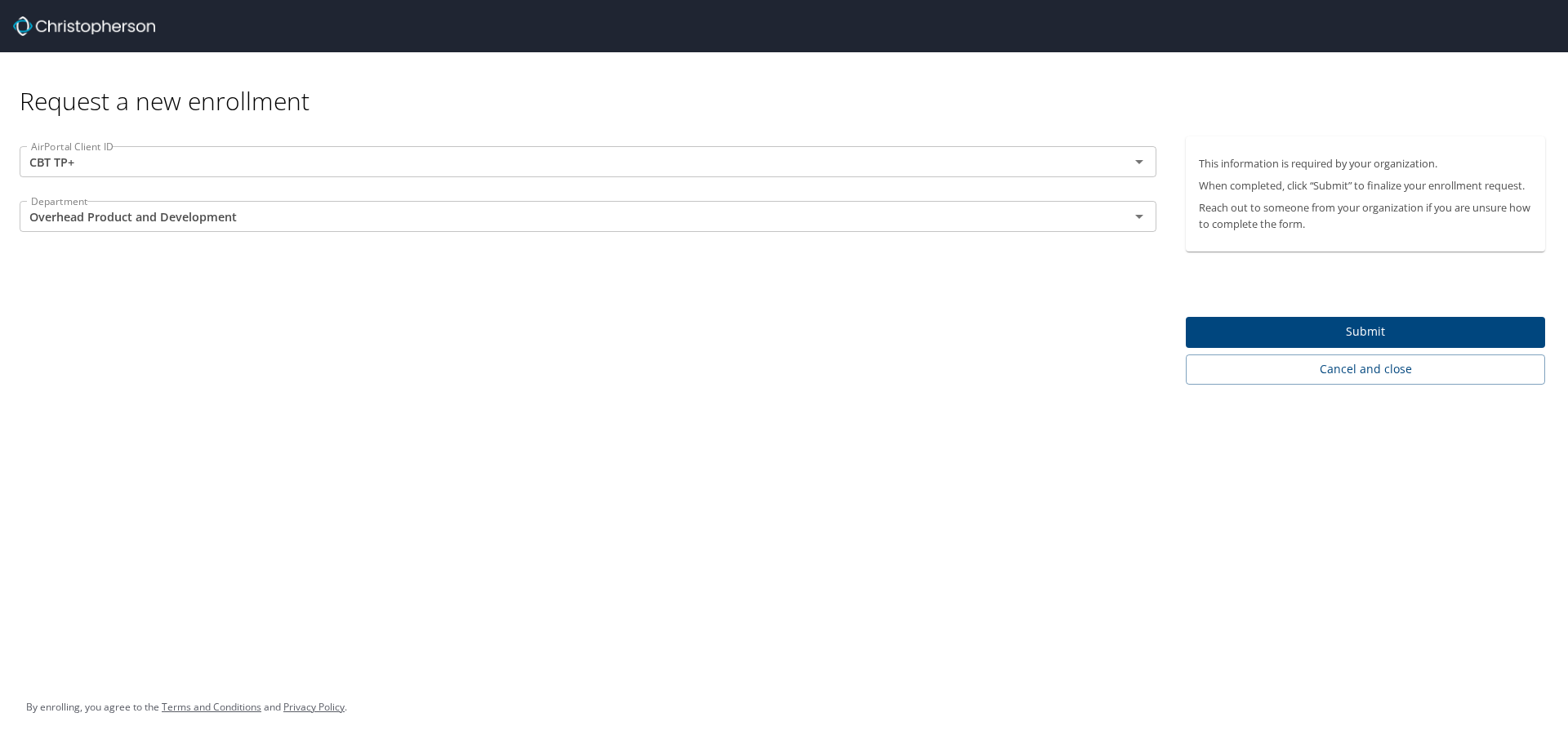
click at [391, 464] on div "Request a new enrollment AirPortal Client ID CBT TP+ AirPortal Client ID Depart…" at bounding box center [784, 372] width 1568 height 744
click at [1379, 334] on span "Submit" at bounding box center [1364, 332] width 333 height 20
